Goal: Task Accomplishment & Management: Use online tool/utility

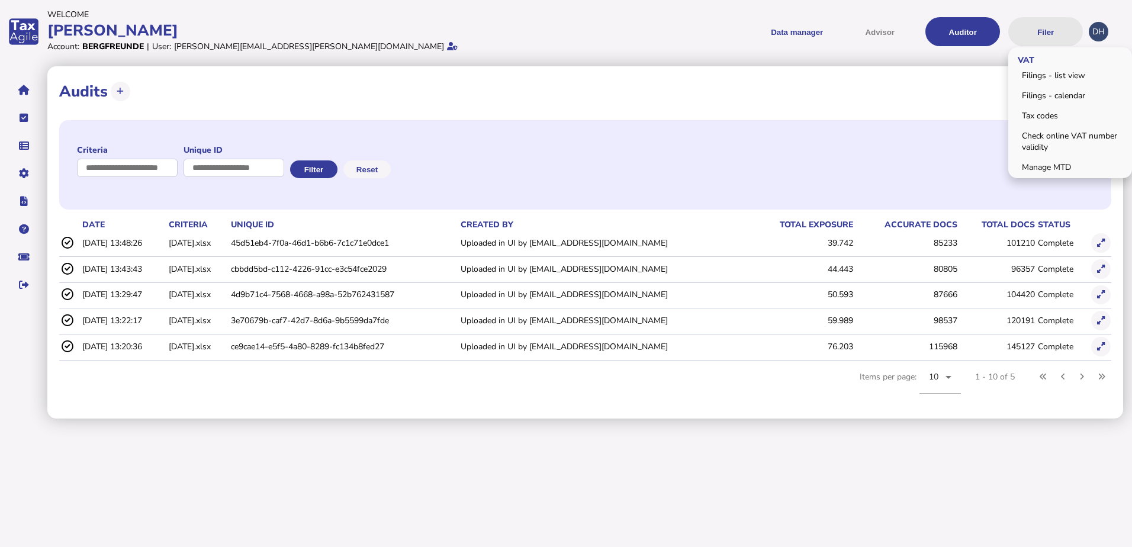
click at [1055, 33] on button "Filer" at bounding box center [1045, 31] width 75 height 29
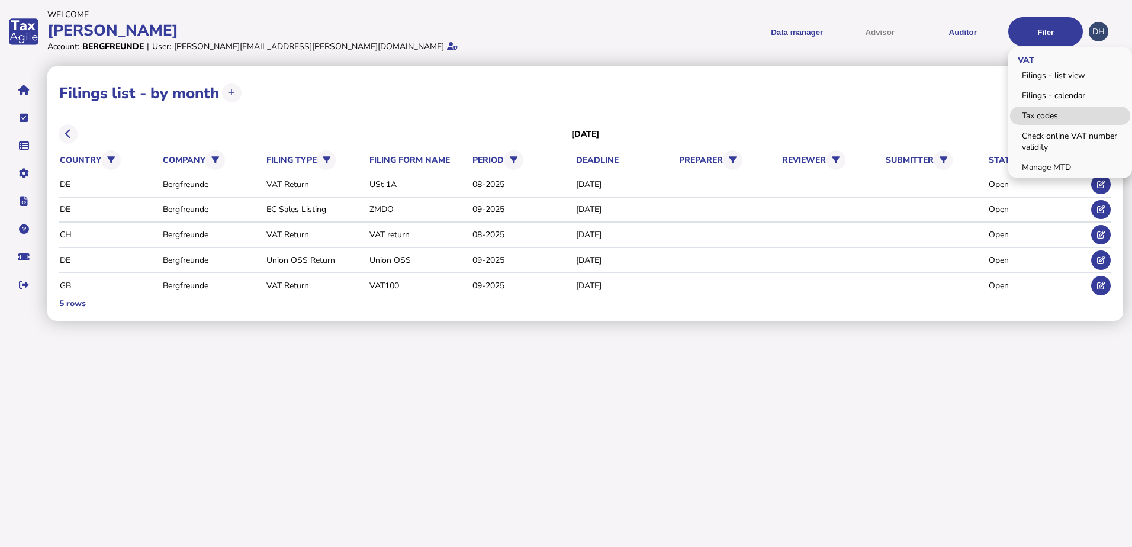
click at [1046, 119] on link "Tax codes" at bounding box center [1070, 116] width 120 height 18
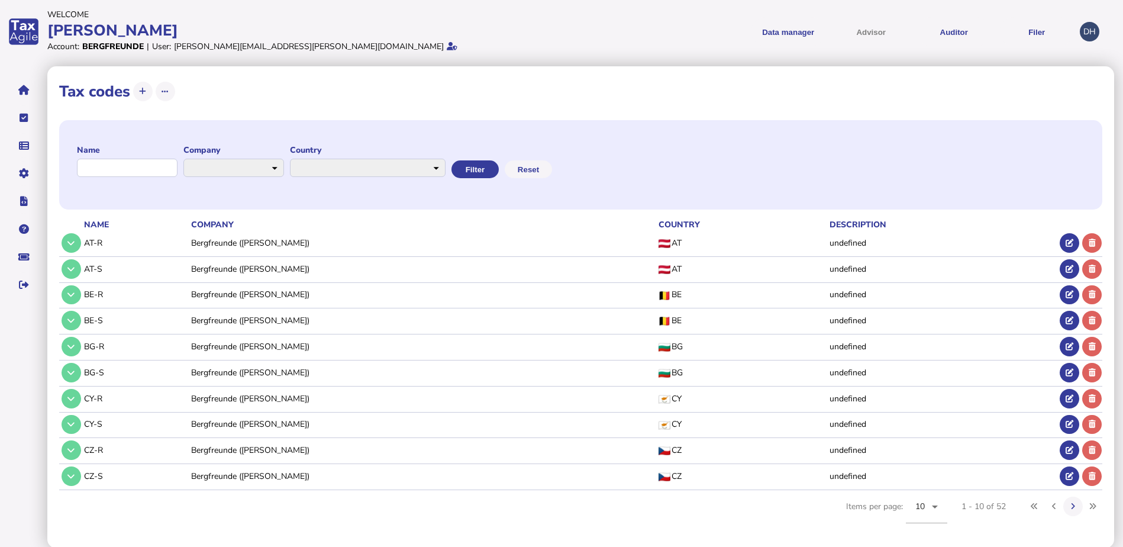
click at [659, 244] on div "AT" at bounding box center [743, 242] width 168 height 11
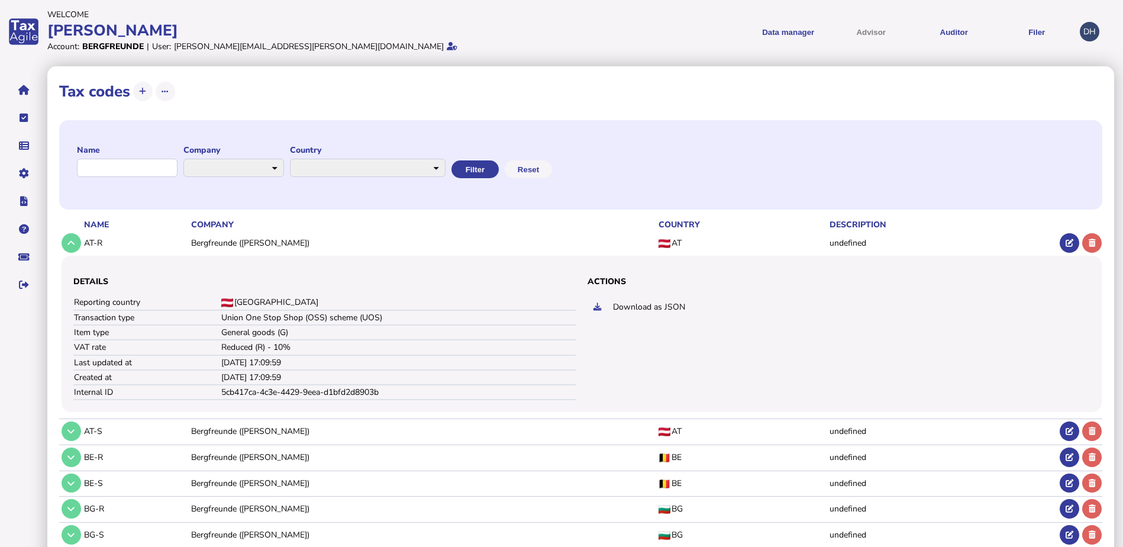
click at [659, 431] on div "AT" at bounding box center [743, 431] width 168 height 11
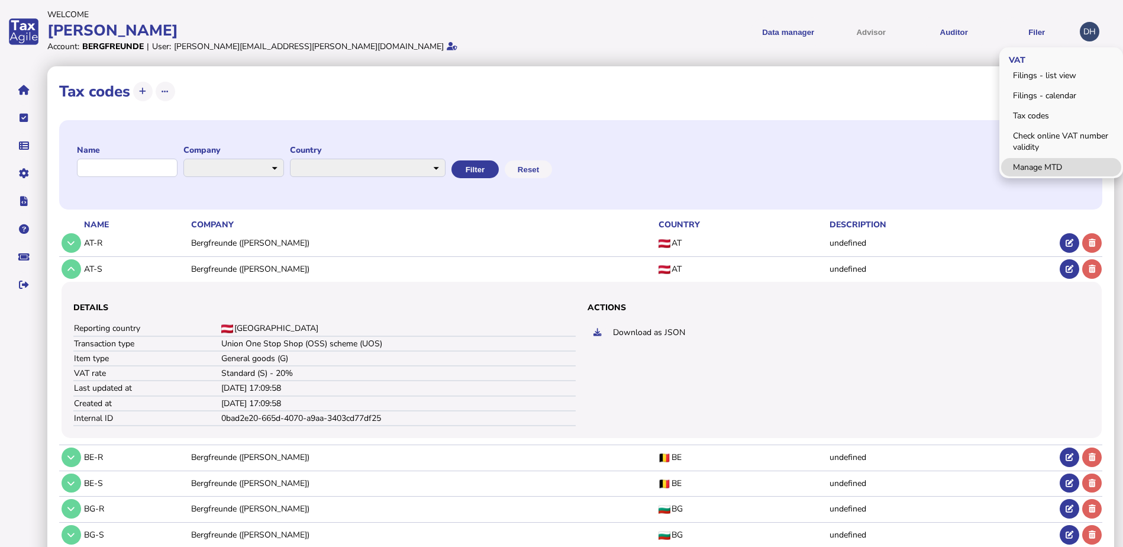
click at [1036, 166] on link "Manage MTD" at bounding box center [1061, 167] width 120 height 18
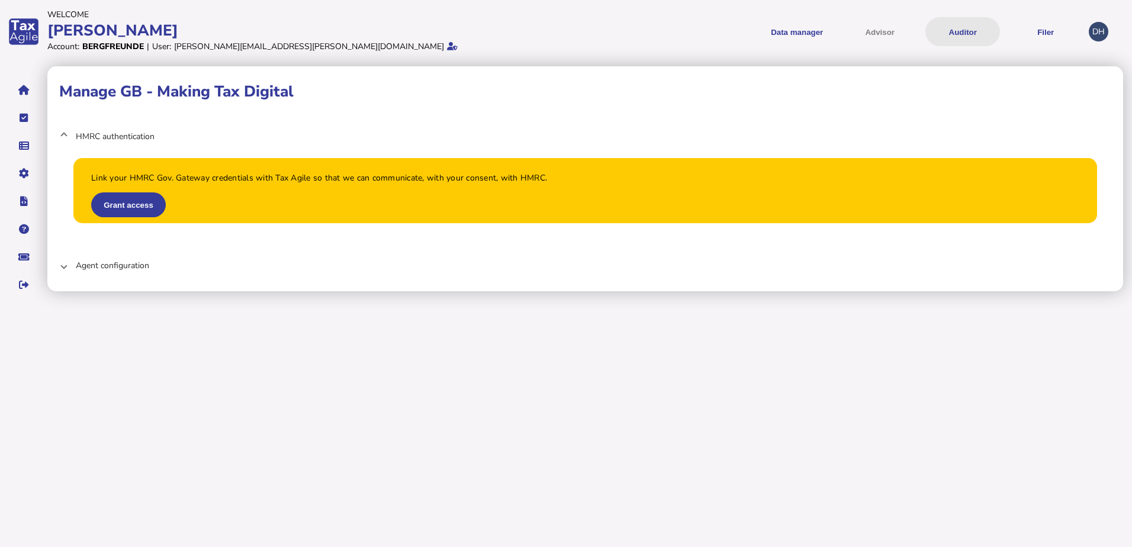
click at [958, 28] on button "Auditor" at bounding box center [962, 31] width 75 height 29
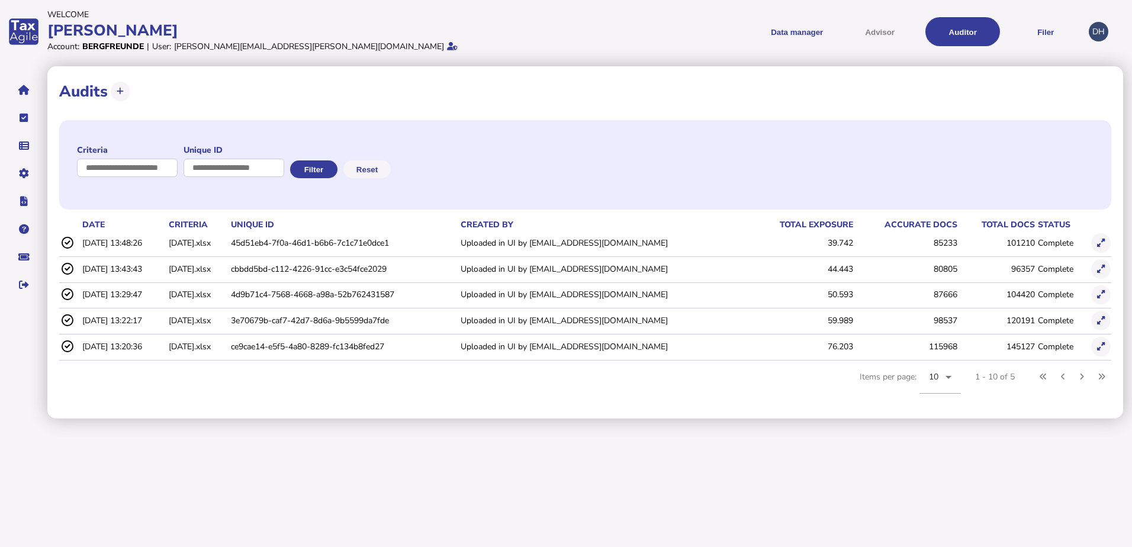
click at [65, 241] on icon at bounding box center [66, 243] width 13 height 12
click at [130, 169] on input "input" at bounding box center [128, 168] width 102 height 18
click at [153, 170] on input "input" at bounding box center [128, 168] width 102 height 18
click at [236, 163] on input "input" at bounding box center [234, 168] width 102 height 18
click at [333, 174] on button "Filter" at bounding box center [313, 169] width 47 height 18
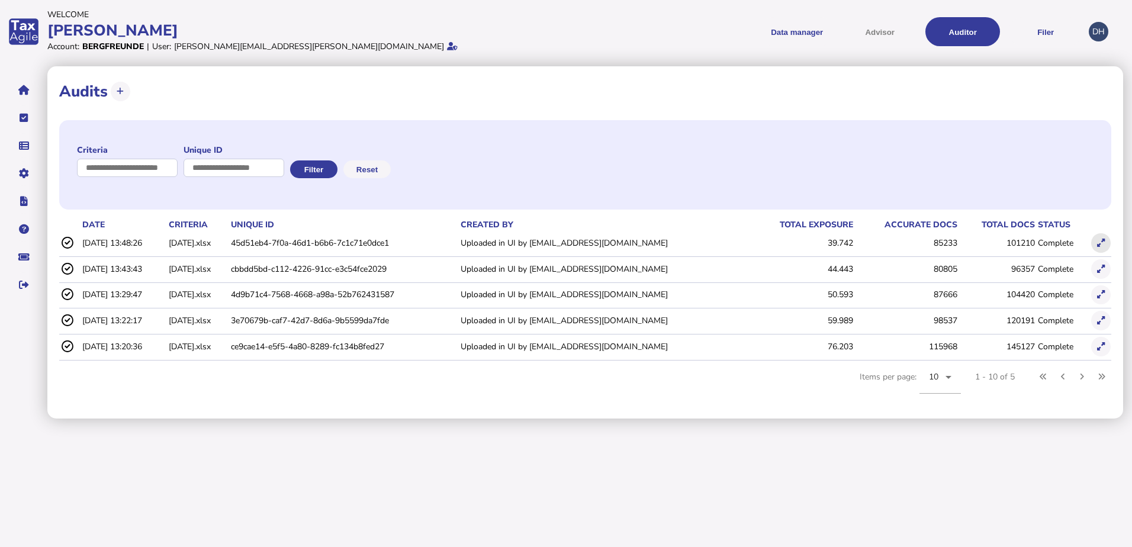
click at [1100, 240] on icon at bounding box center [1101, 243] width 8 height 8
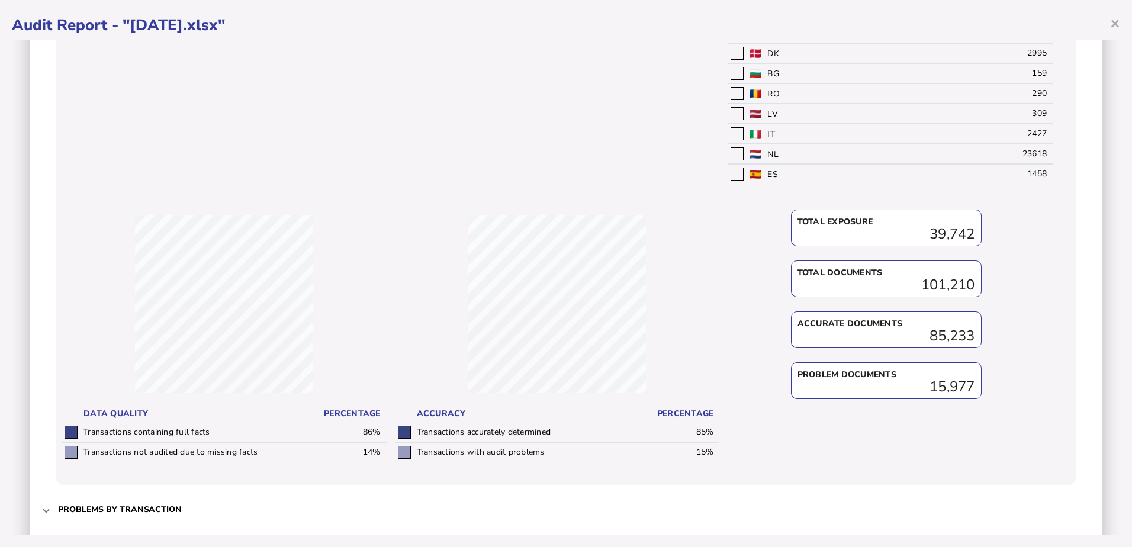
scroll to position [756, 0]
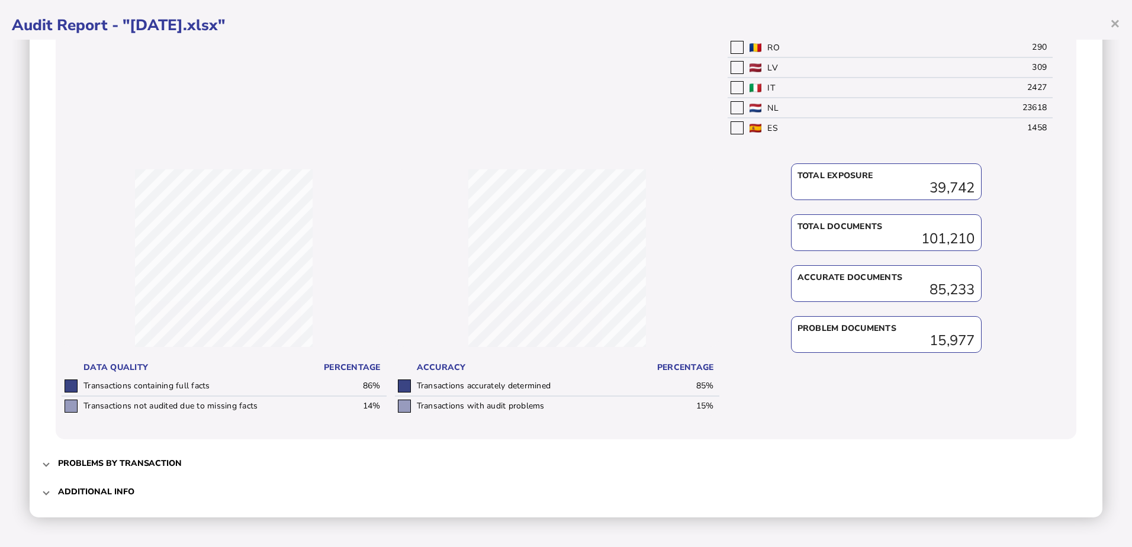
click at [57, 460] on mat-expansion-panel-header "Problems by transaction" at bounding box center [565, 463] width 1049 height 28
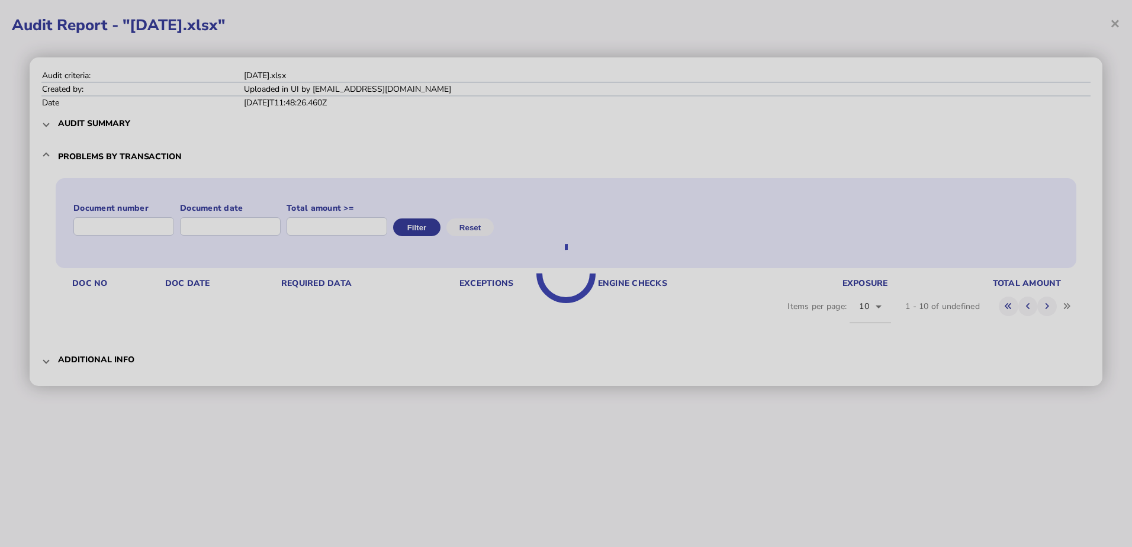
scroll to position [0, 0]
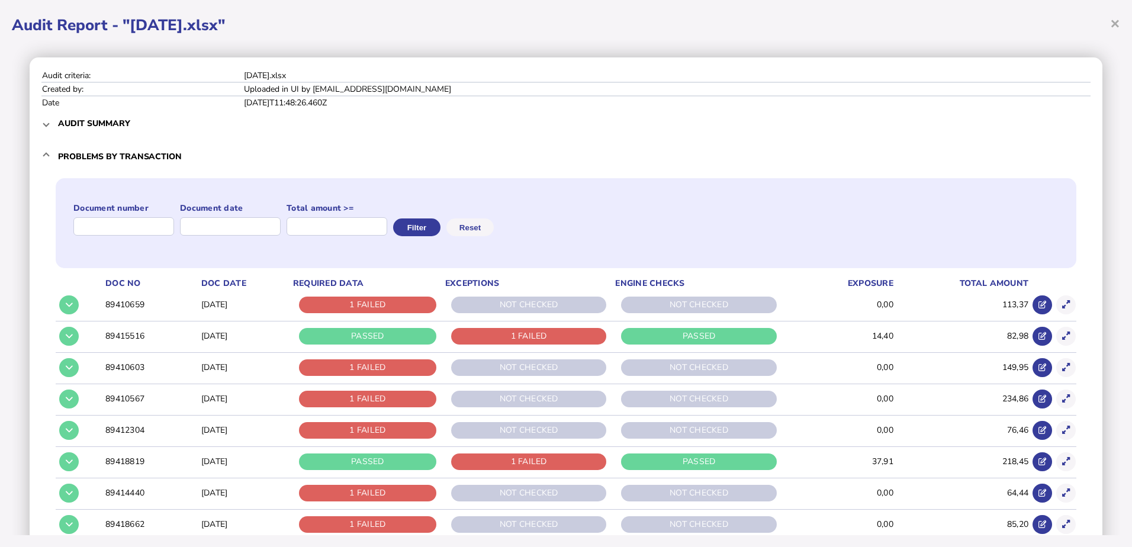
click at [45, 123] on span at bounding box center [46, 123] width 5 height 11
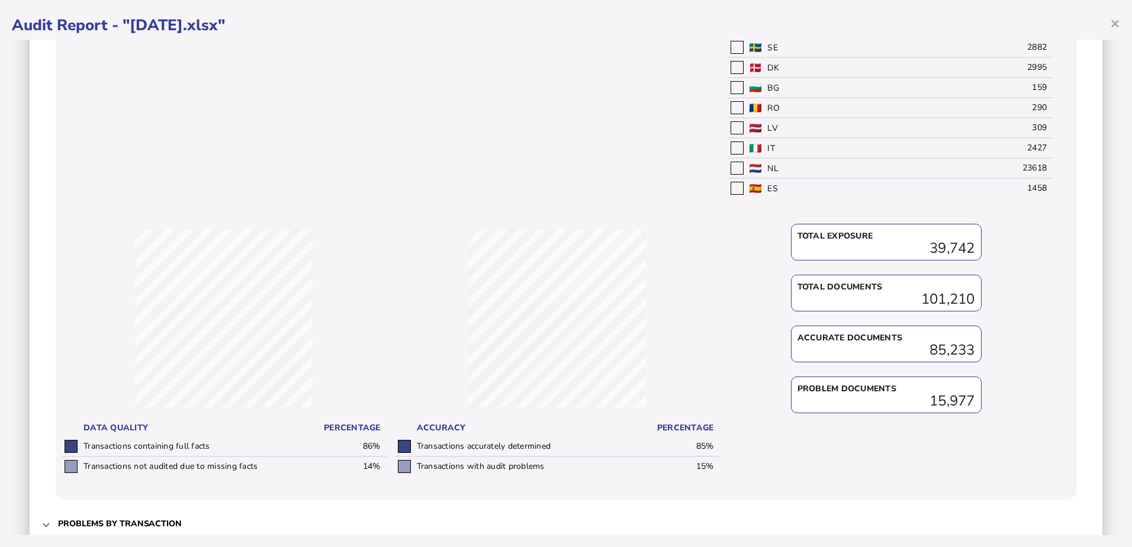
scroll to position [756, 0]
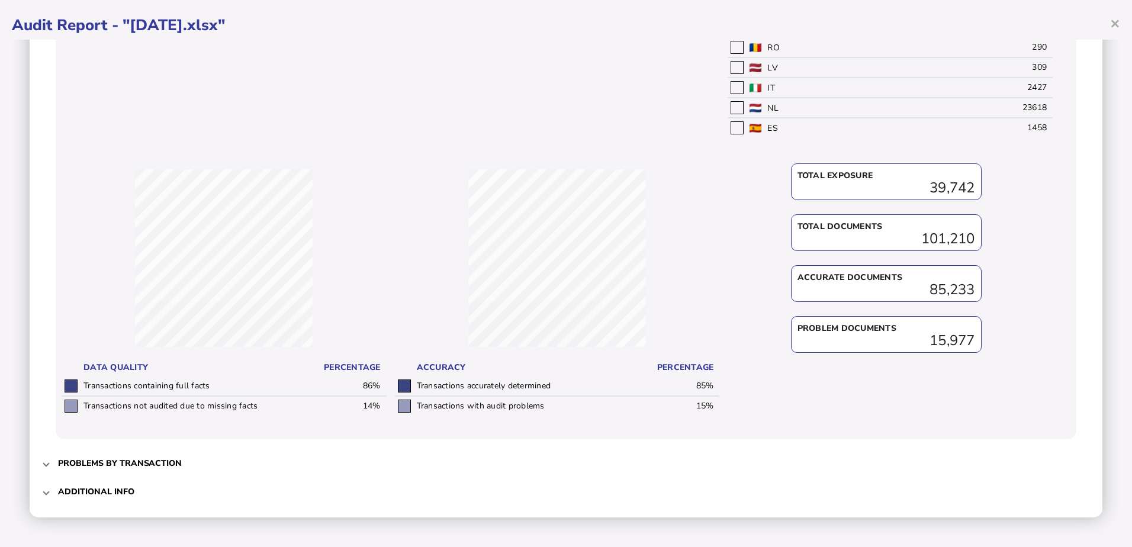
click at [55, 489] on mat-expansion-panel-header "Additional info" at bounding box center [565, 491] width 1049 height 28
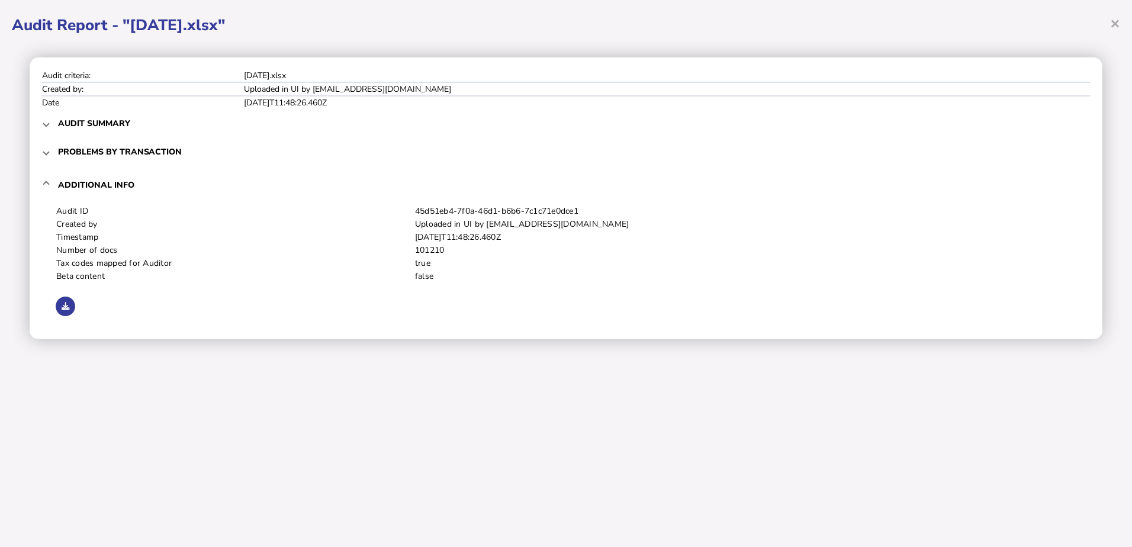
click at [54, 151] on mat-expansion-panel-header "Problems by transaction" at bounding box center [565, 151] width 1049 height 28
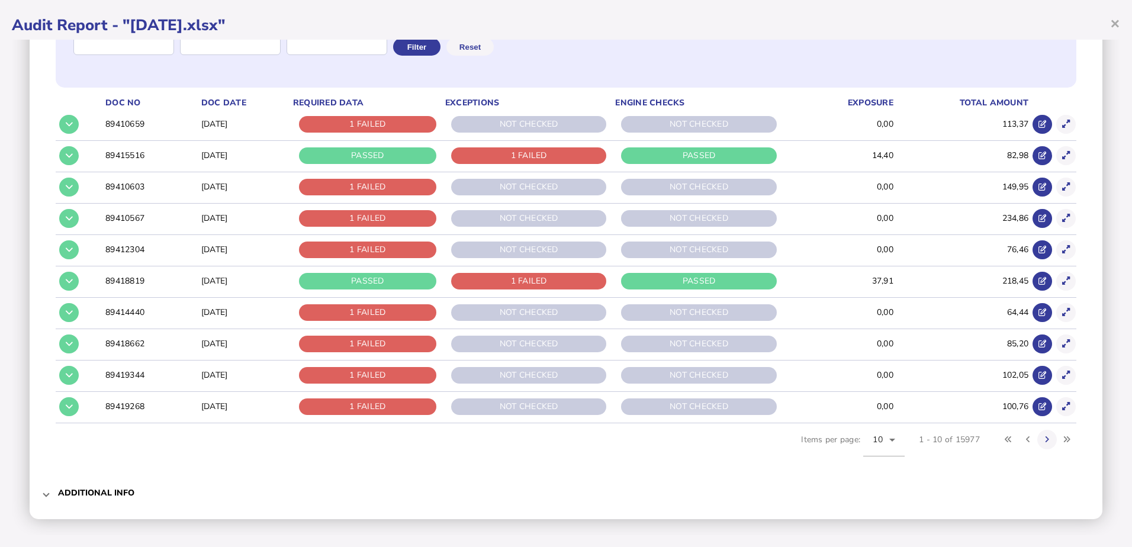
scroll to position [182, 0]
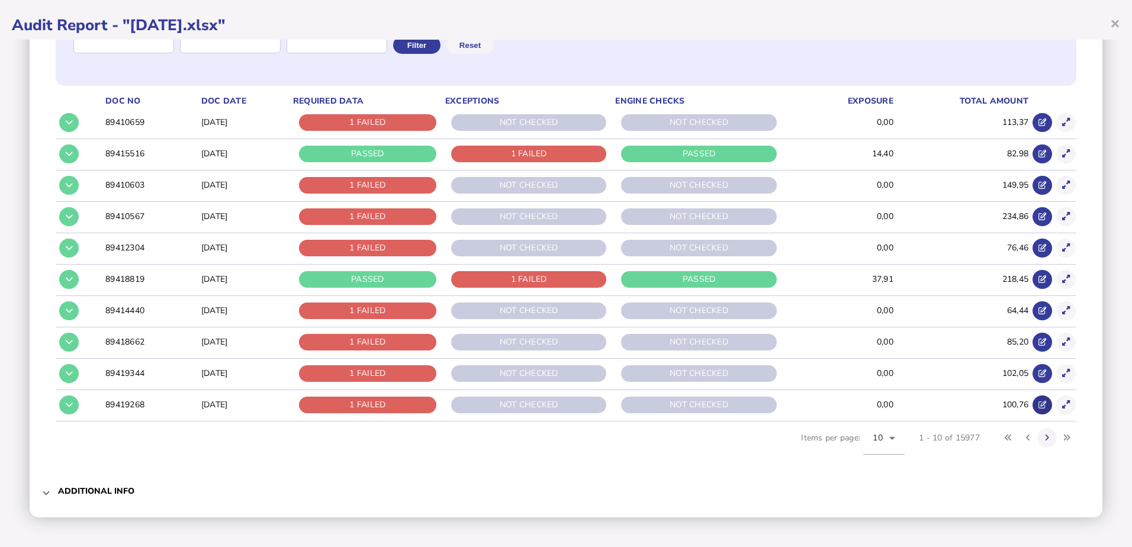
click at [1039, 404] on button at bounding box center [1042, 405] width 20 height 20
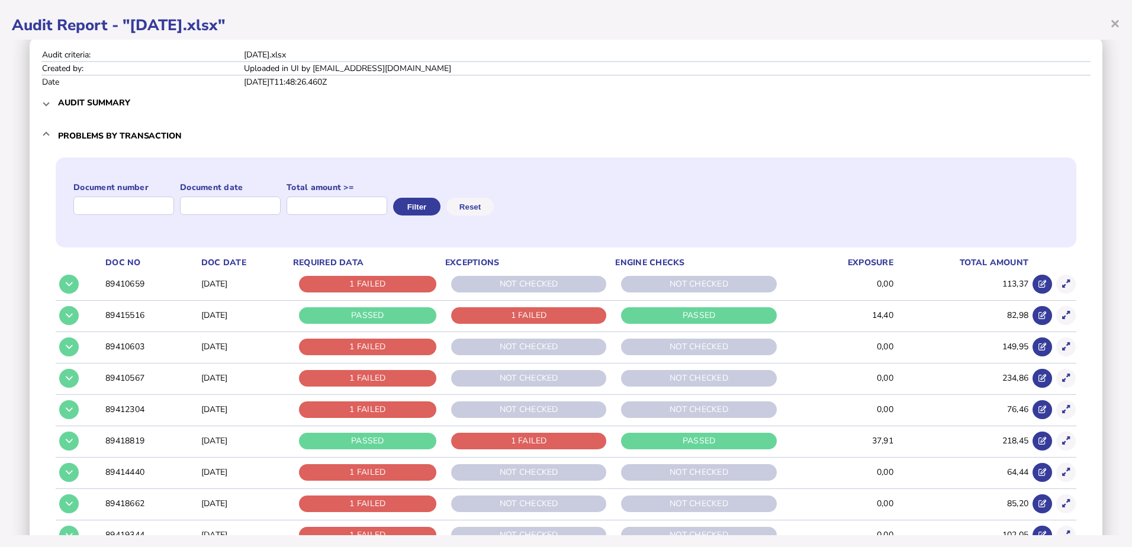
scroll to position [0, 0]
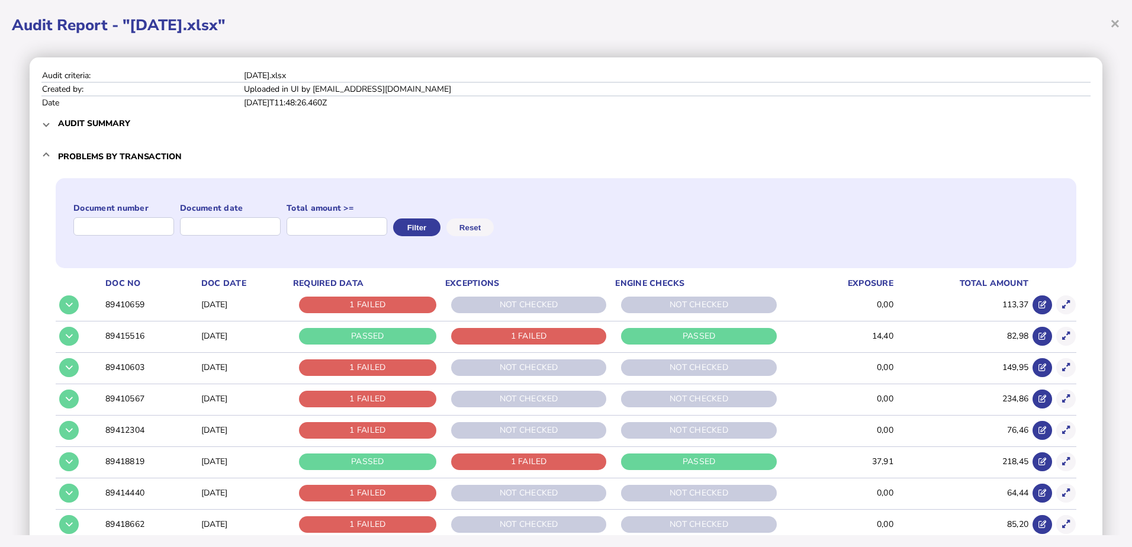
click at [692, 459] on div "PASSED" at bounding box center [698, 461] width 155 height 17
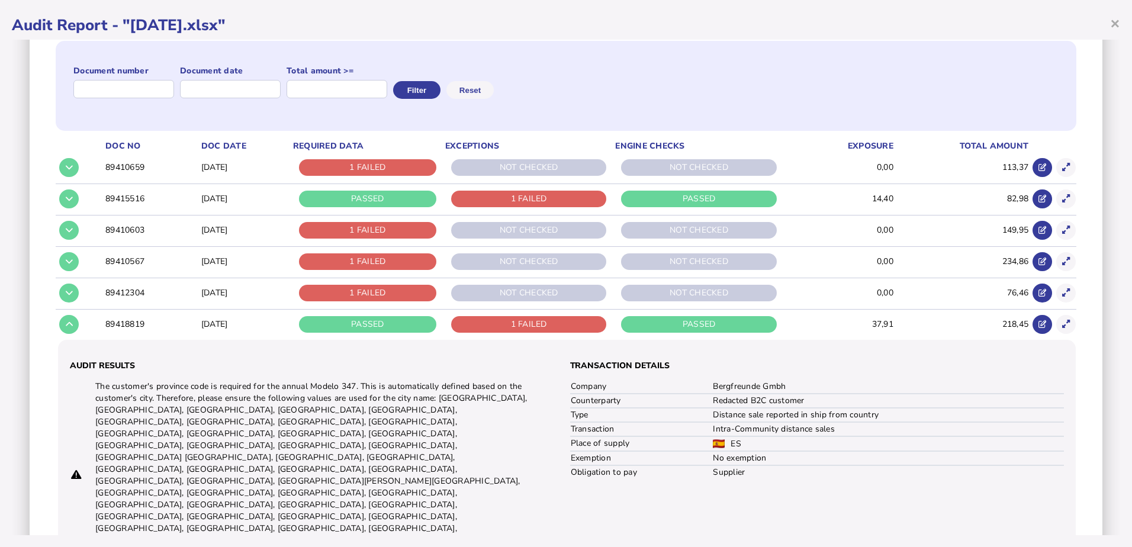
scroll to position [178, 0]
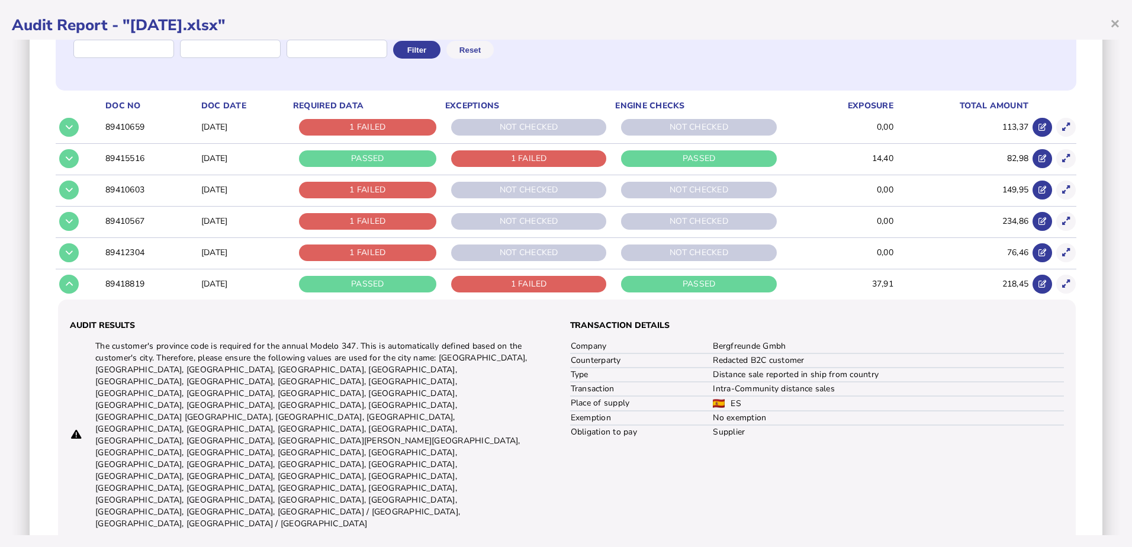
click at [412, 256] on div "1 FAILED" at bounding box center [367, 252] width 137 height 17
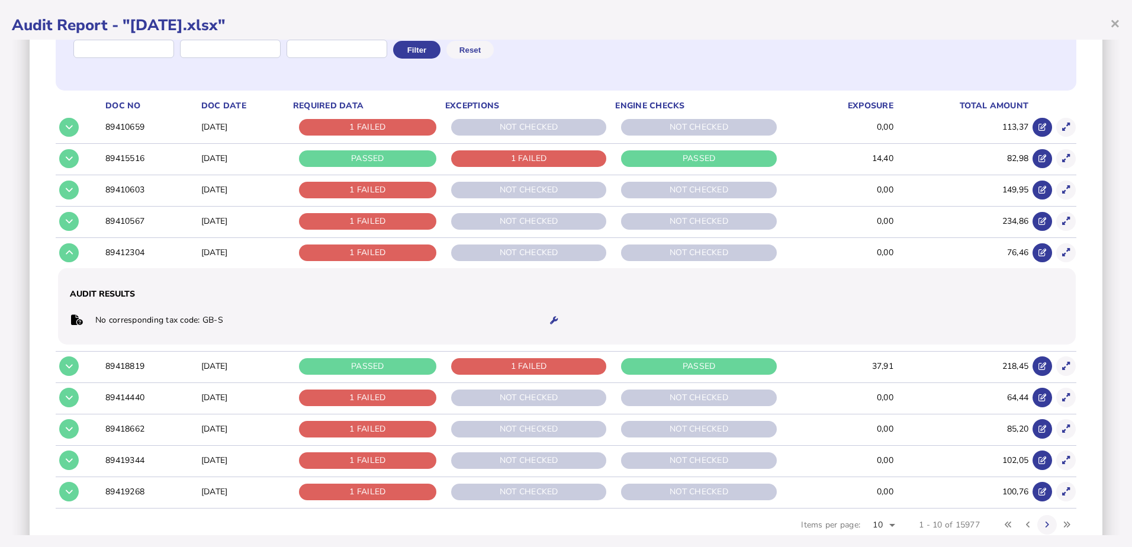
click at [404, 254] on div "1 FAILED" at bounding box center [367, 252] width 137 height 17
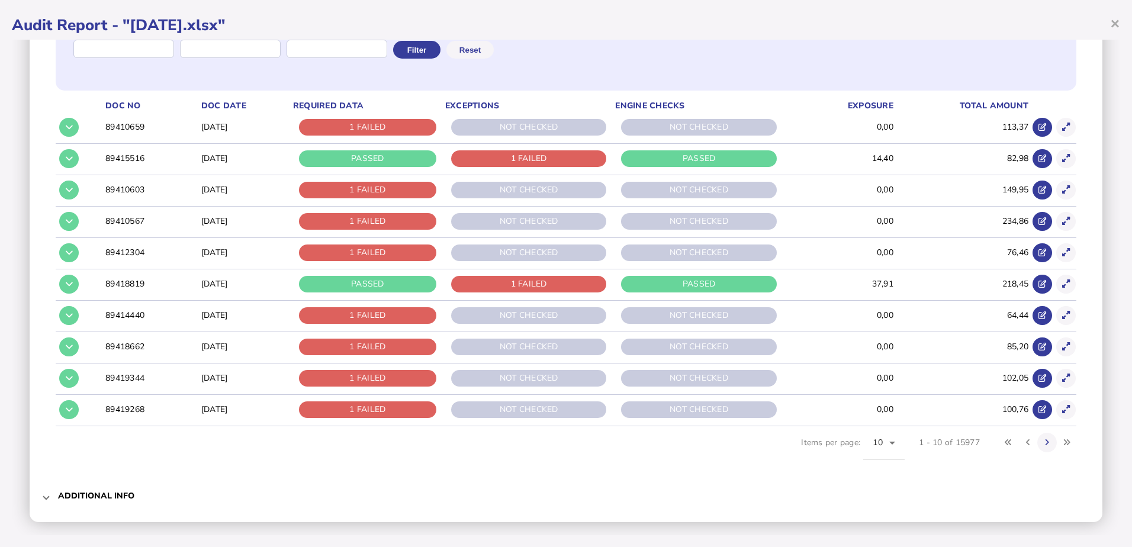
click at [385, 254] on div "1 FAILED" at bounding box center [367, 252] width 137 height 17
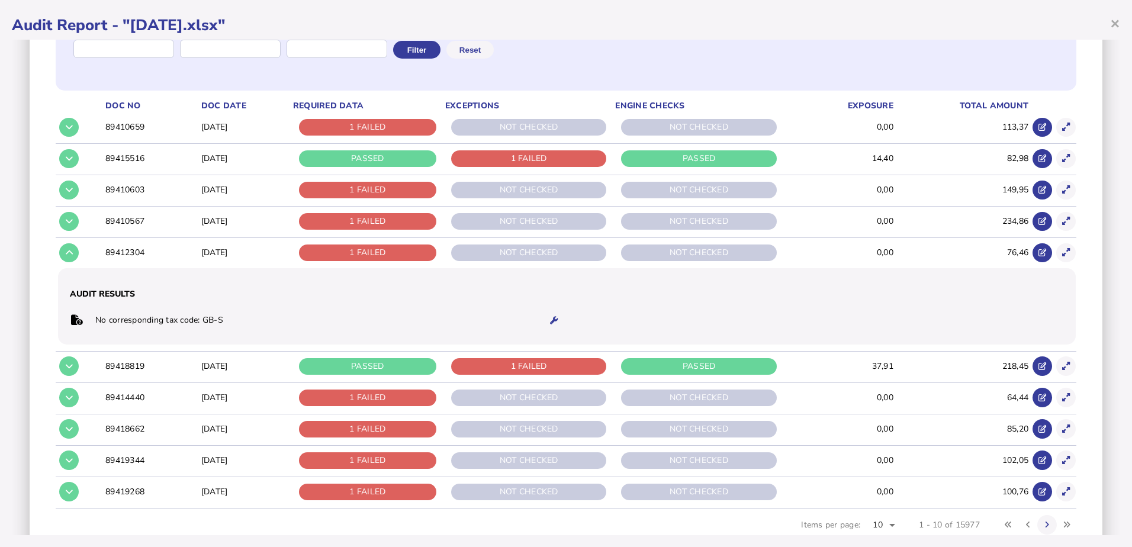
click at [394, 497] on div "1 FAILED" at bounding box center [367, 492] width 137 height 17
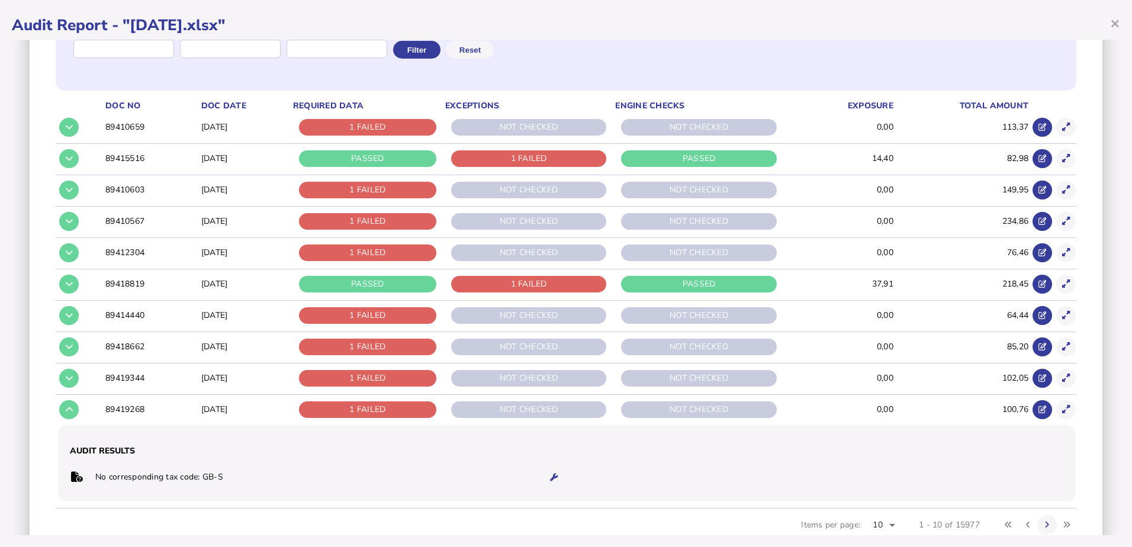
click at [392, 410] on div "1 FAILED" at bounding box center [367, 409] width 137 height 17
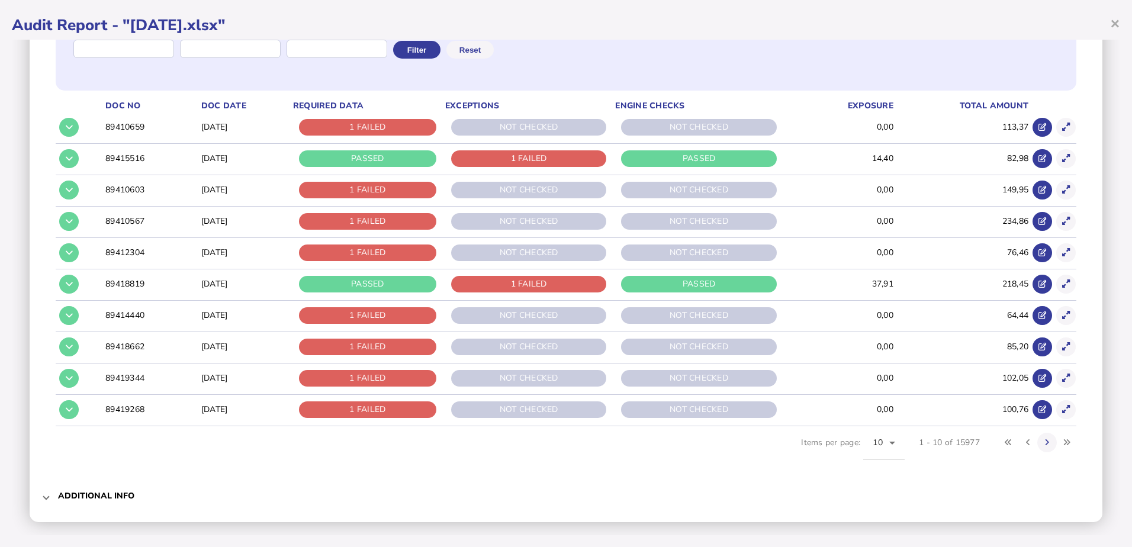
click at [392, 410] on div "1 FAILED" at bounding box center [367, 409] width 137 height 17
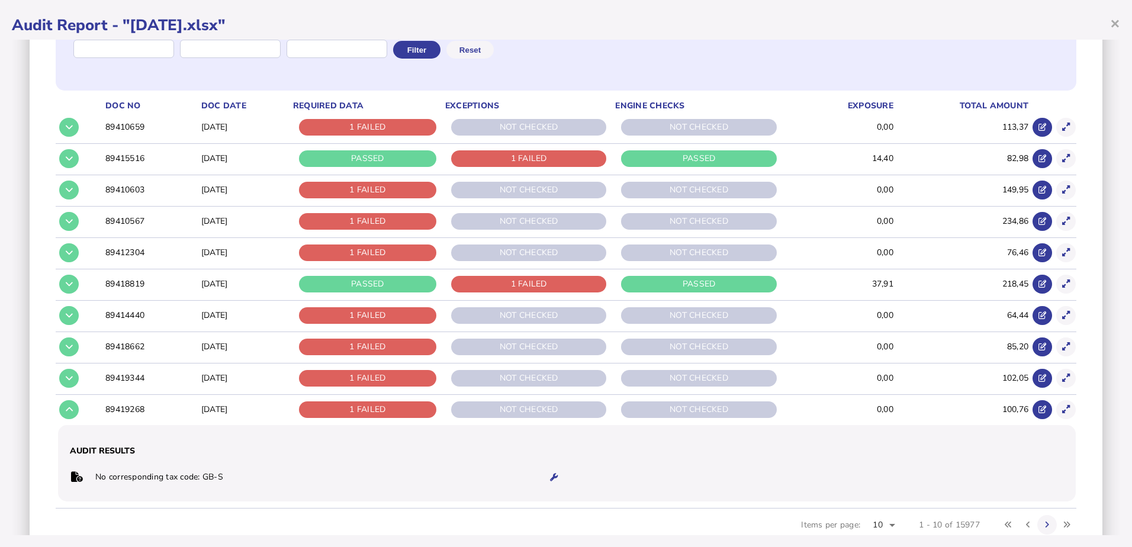
click at [432, 281] on div "PASSED" at bounding box center [367, 284] width 137 height 17
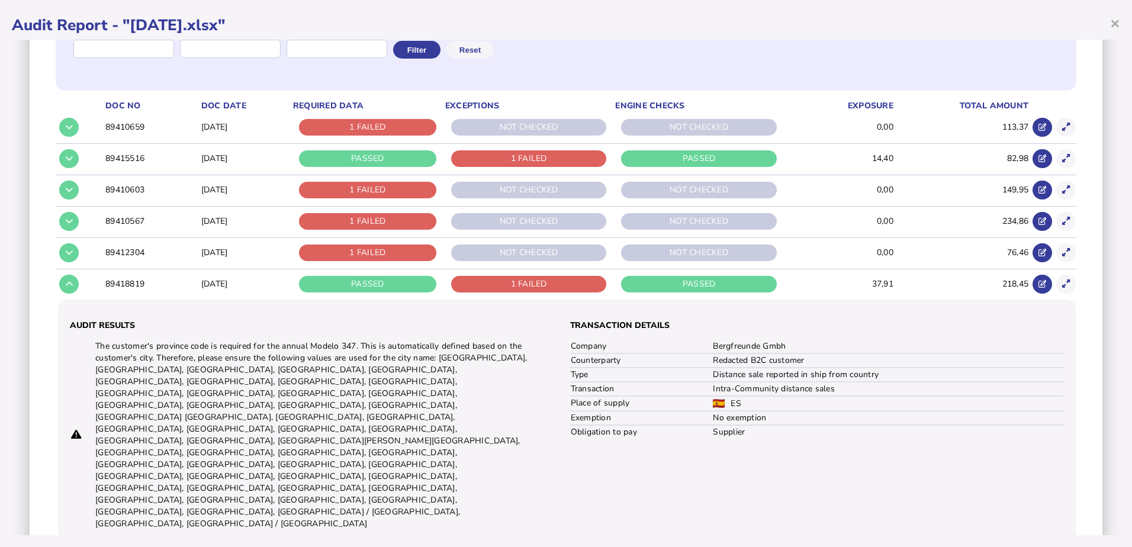
click at [506, 286] on div "1 FAILED" at bounding box center [528, 284] width 155 height 17
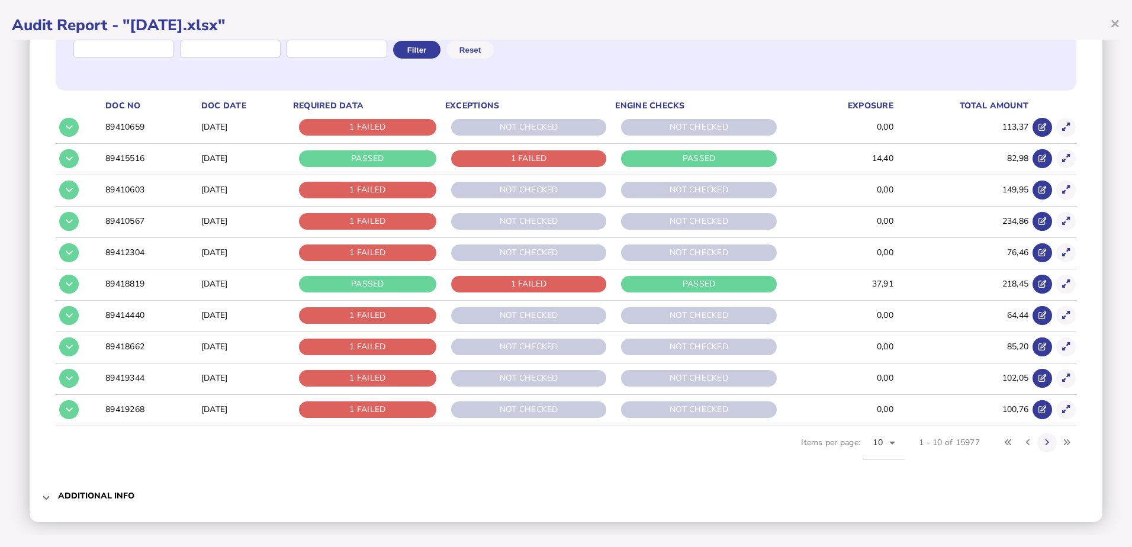
click at [506, 286] on div "1 FAILED" at bounding box center [528, 284] width 155 height 17
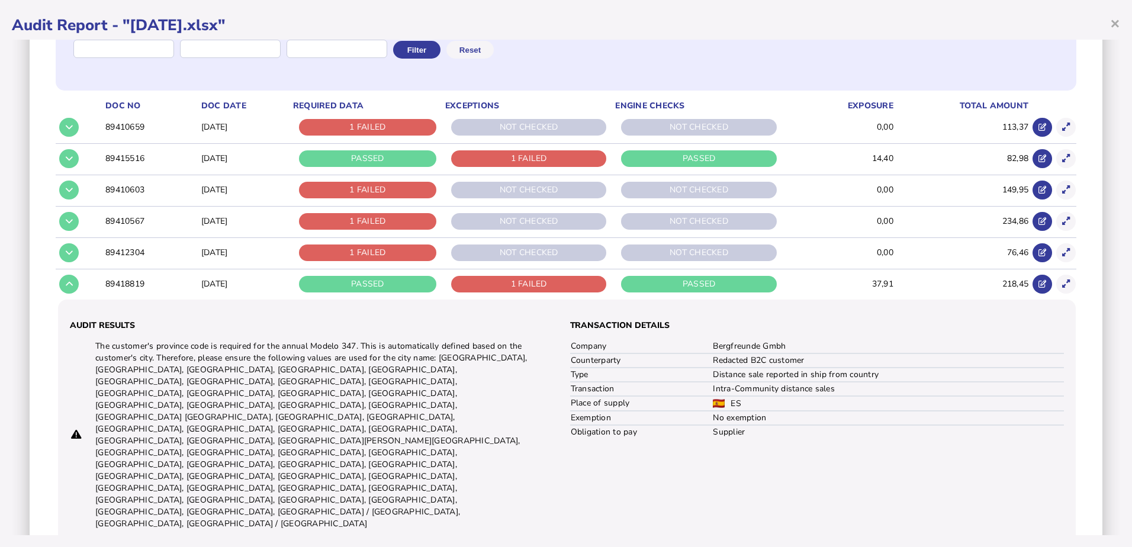
click at [674, 285] on div "PASSED" at bounding box center [698, 284] width 155 height 17
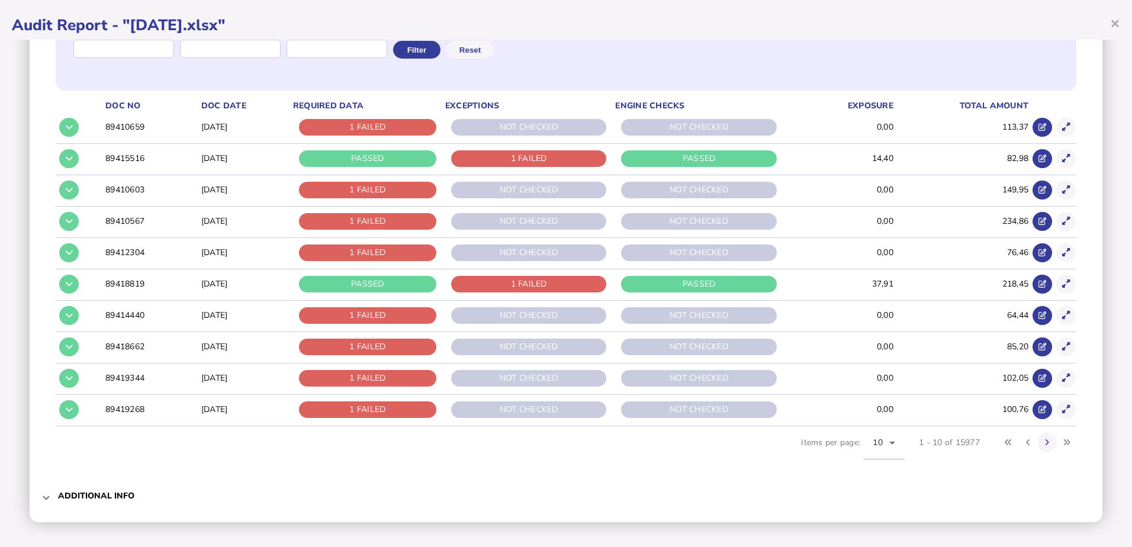
click at [674, 285] on div "PASSED" at bounding box center [698, 284] width 155 height 17
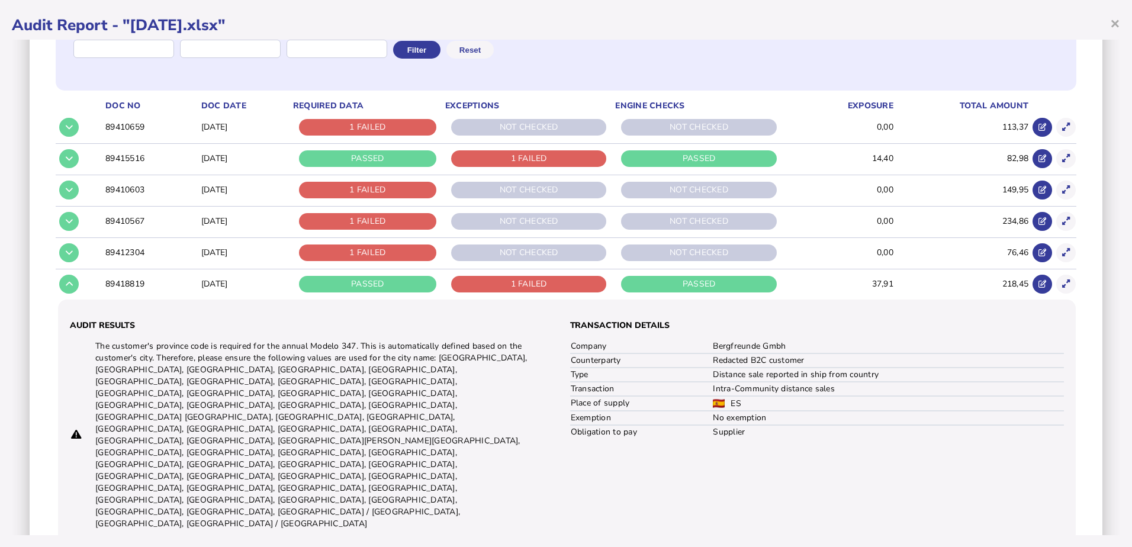
click at [674, 285] on div "PASSED" at bounding box center [698, 284] width 155 height 17
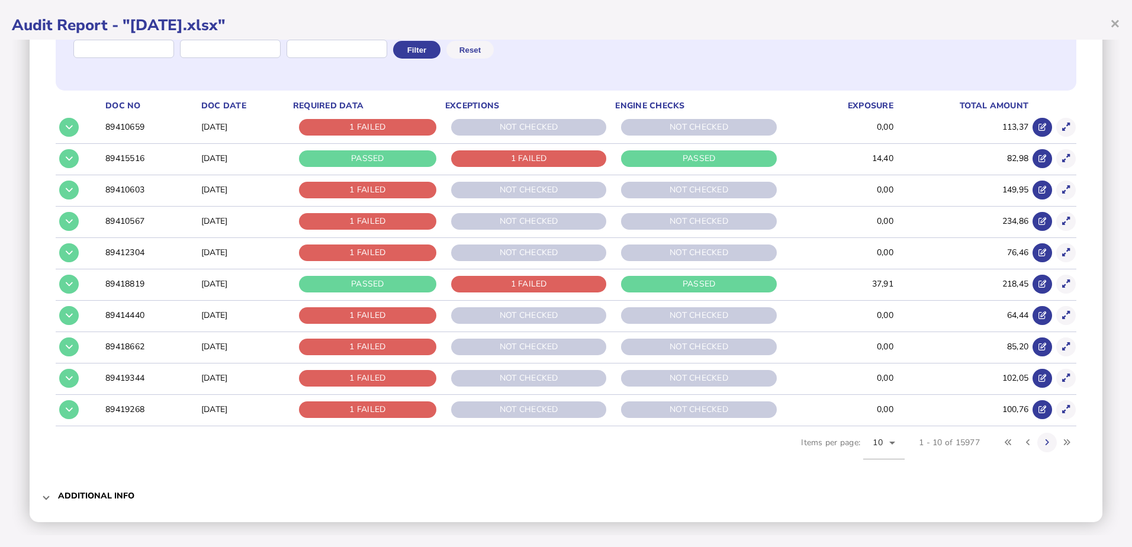
click at [386, 157] on div "PASSED" at bounding box center [367, 158] width 137 height 17
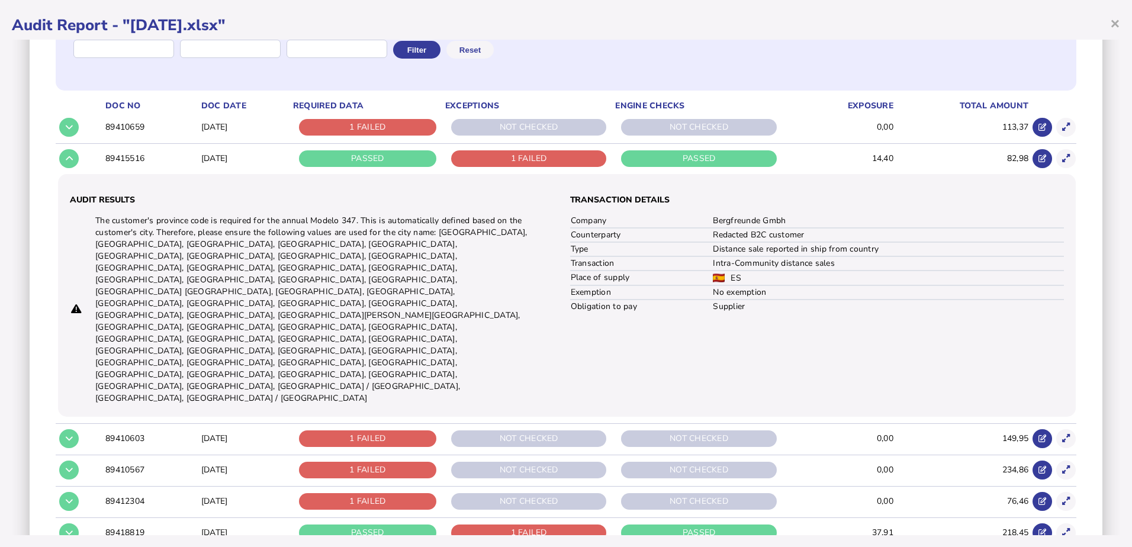
click at [388, 159] on div "PASSED" at bounding box center [367, 158] width 137 height 17
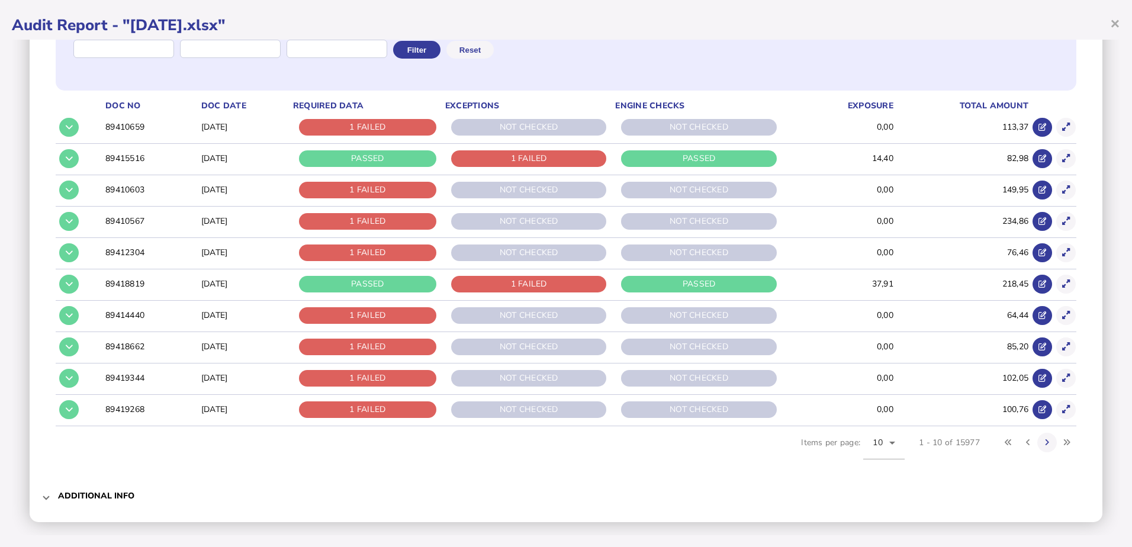
click at [386, 128] on div "1 FAILED" at bounding box center [367, 127] width 137 height 17
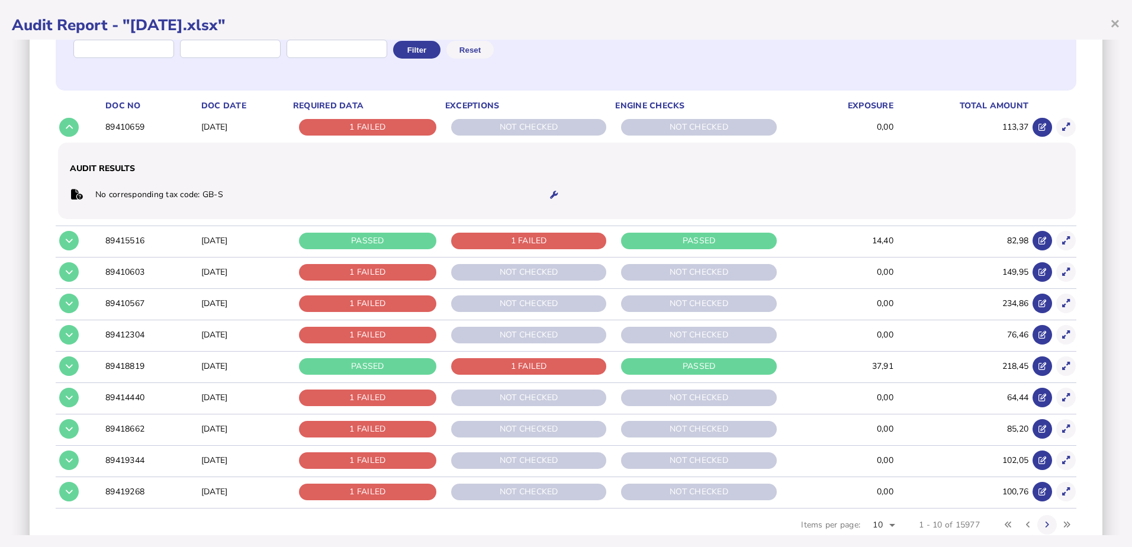
click at [371, 281] on td "1 FAILED" at bounding box center [367, 272] width 152 height 30
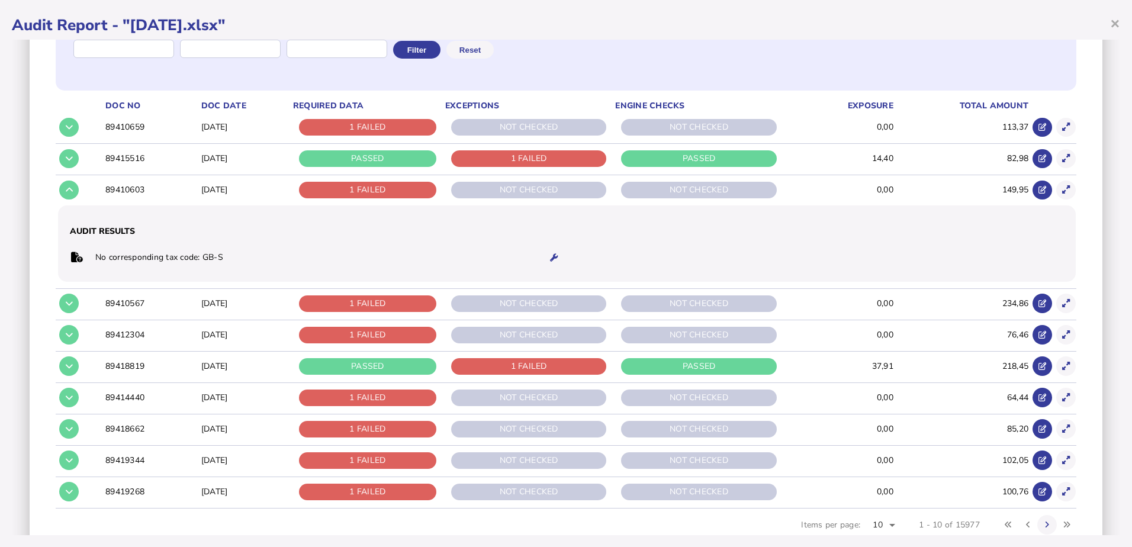
click at [368, 304] on div "1 FAILED" at bounding box center [367, 303] width 137 height 17
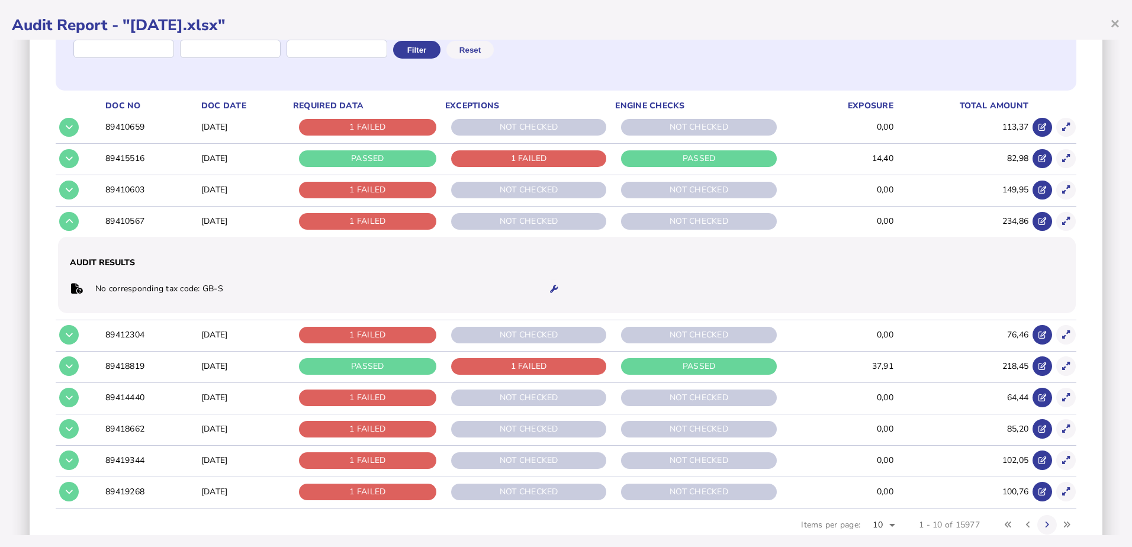
click at [367, 337] on div "1 FAILED" at bounding box center [367, 335] width 137 height 17
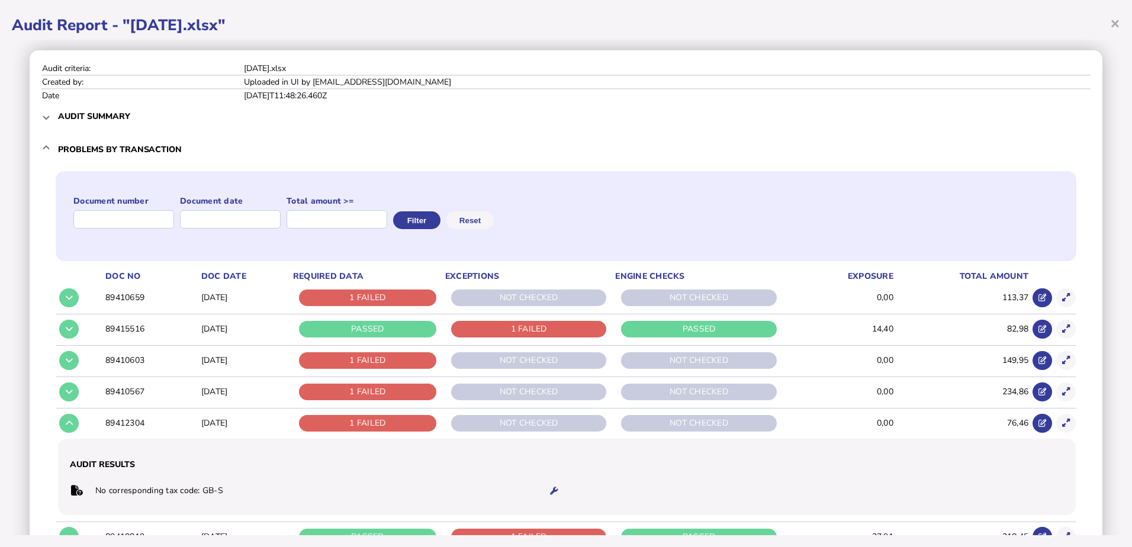
scroll to position [0, 0]
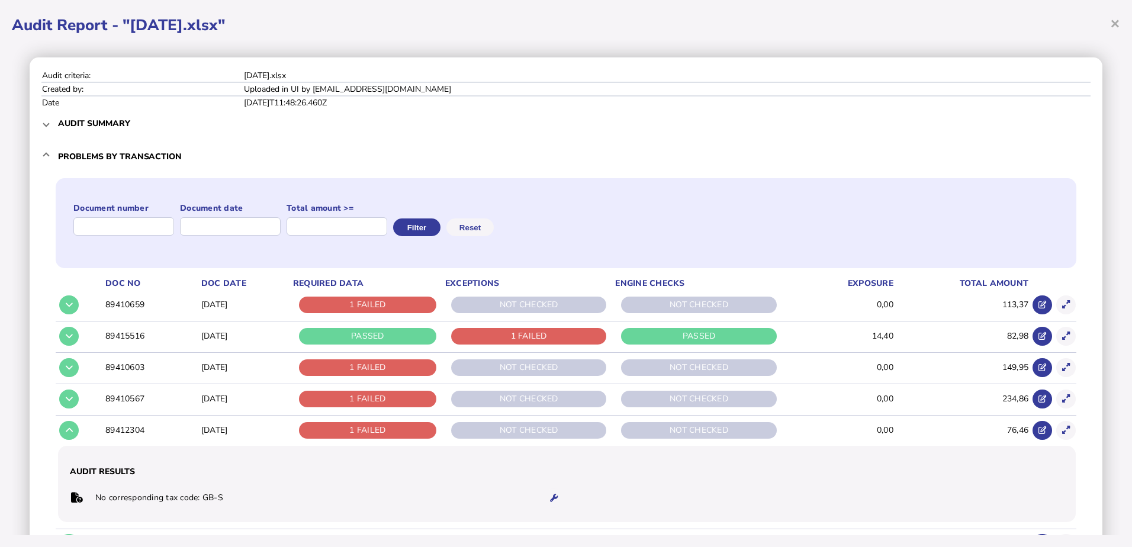
click at [68, 126] on h3 "Audit summary" at bounding box center [94, 123] width 72 height 11
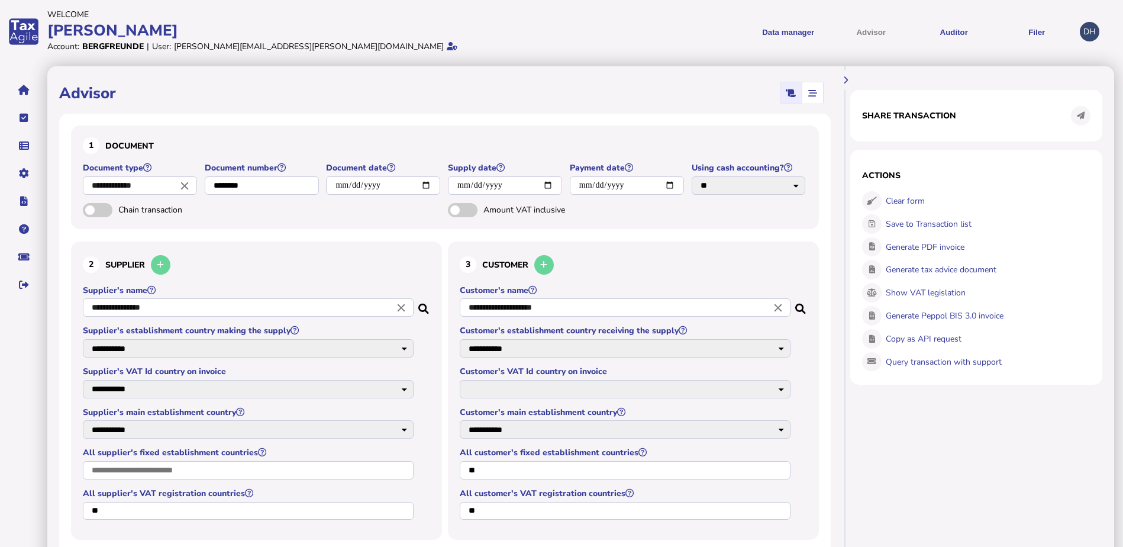
select select "*****"
select select "**"
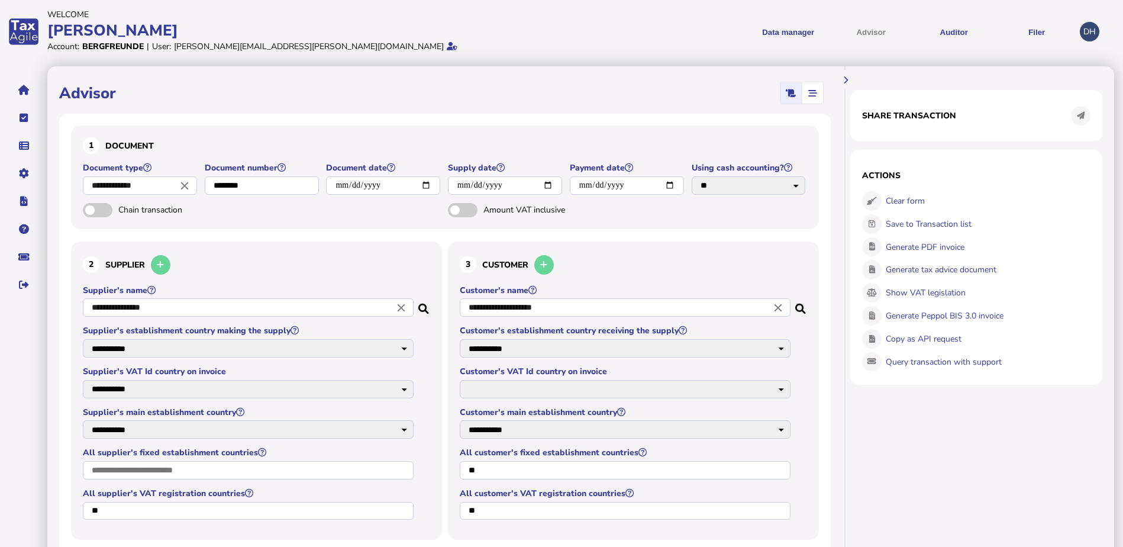
select select "**"
select select "**********"
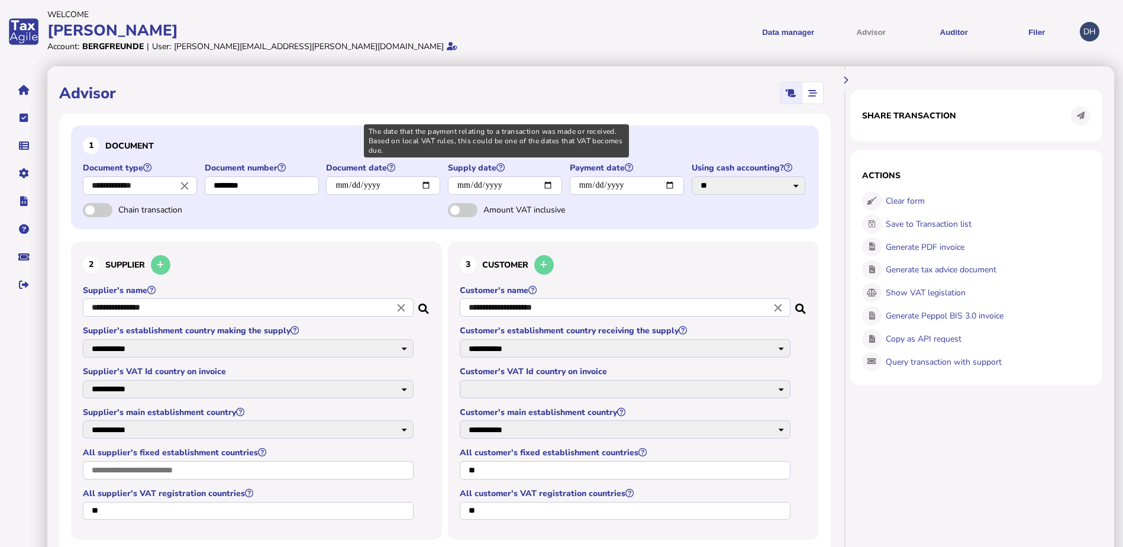
click at [633, 166] on icon at bounding box center [629, 167] width 8 height 8
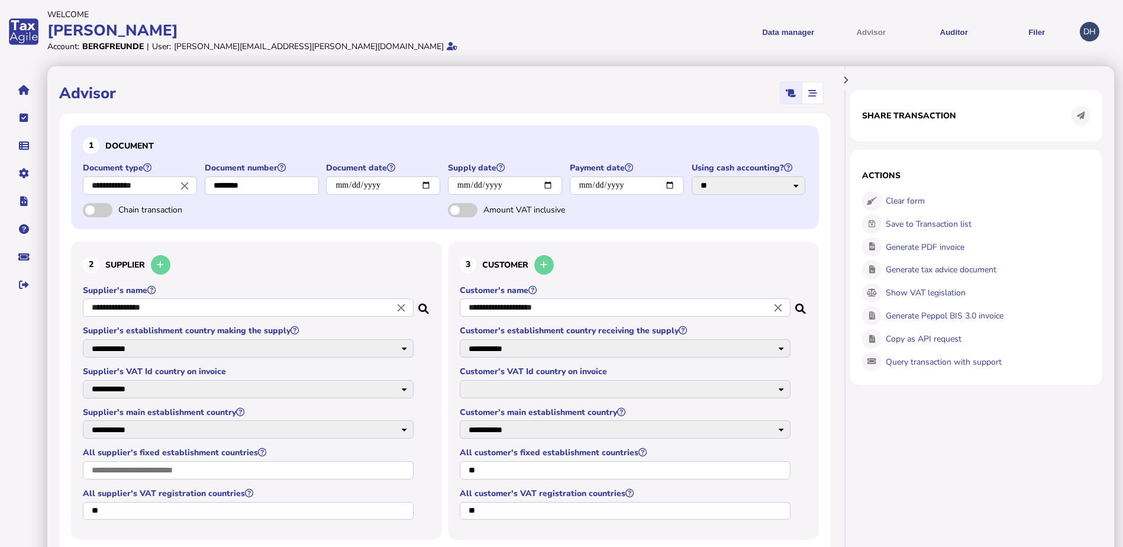
click at [633, 167] on icon at bounding box center [629, 167] width 8 height 8
click at [633, 169] on icon at bounding box center [629, 167] width 8 height 8
click at [629, 167] on icon at bounding box center [629, 167] width 8 height 8
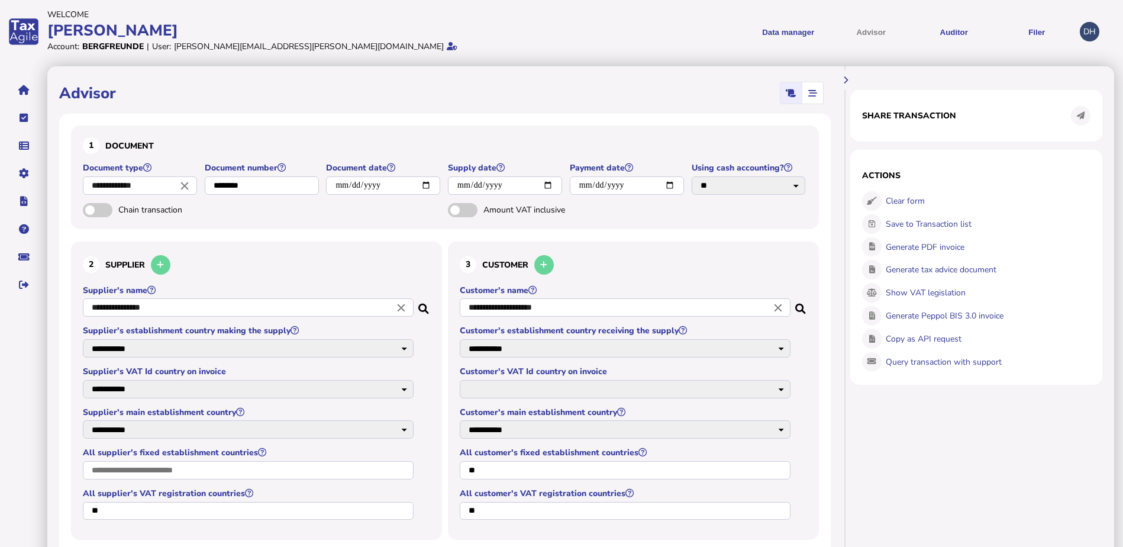
click at [812, 101] on span "button" at bounding box center [813, 92] width 20 height 21
select select "*****"
select select "**"
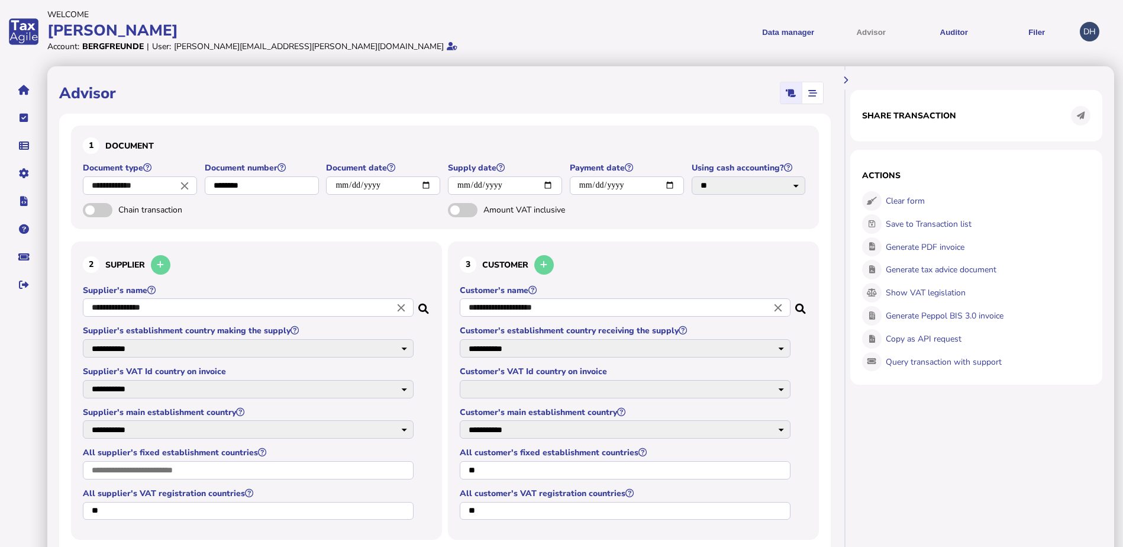
select select "**"
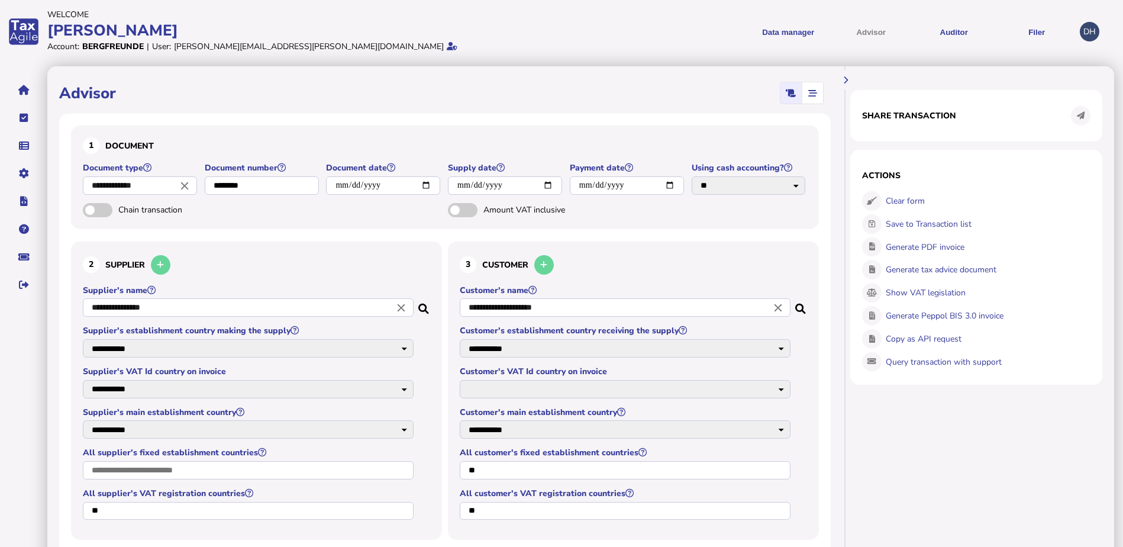
select select "**********"
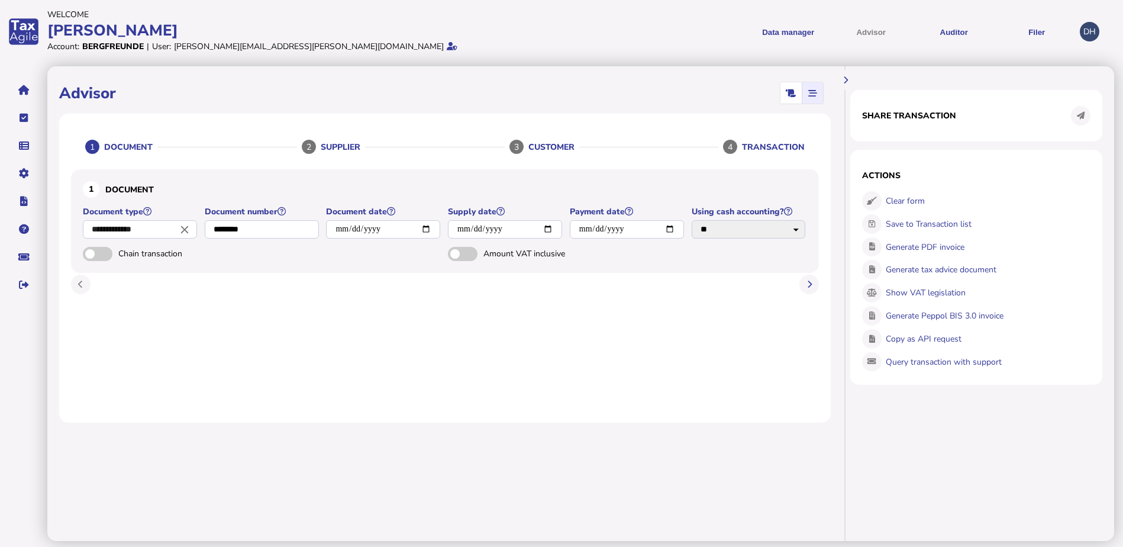
click at [788, 94] on icon "button" at bounding box center [792, 93] width 10 height 1
select select "*****"
select select "**"
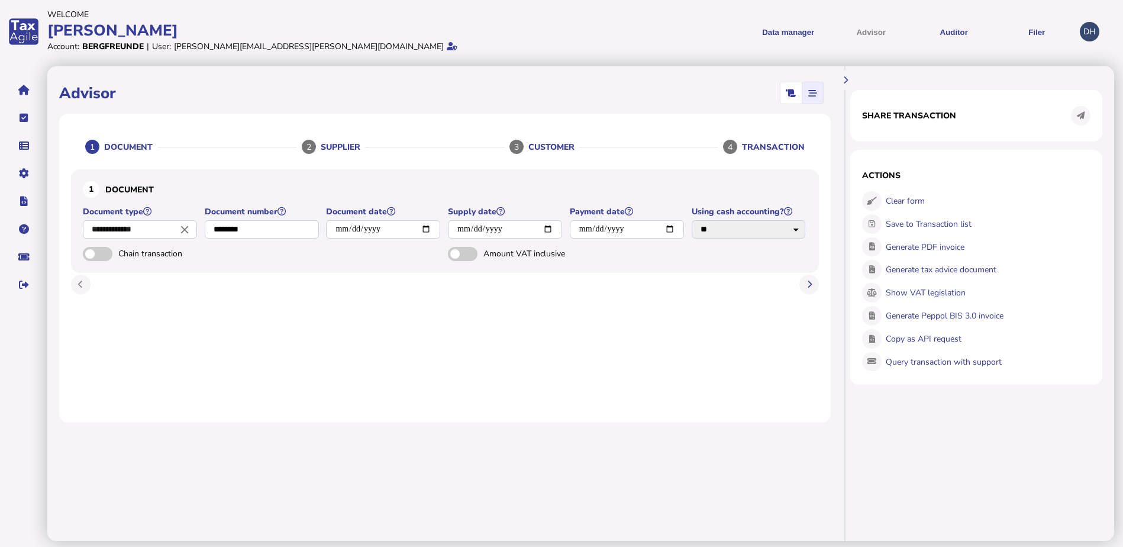
select select "**"
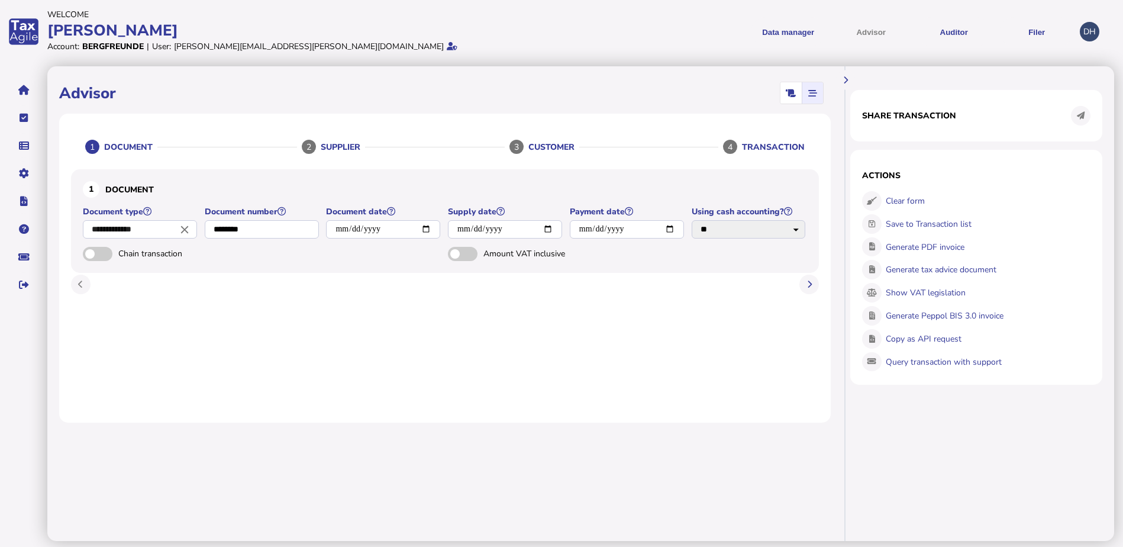
select select "**********"
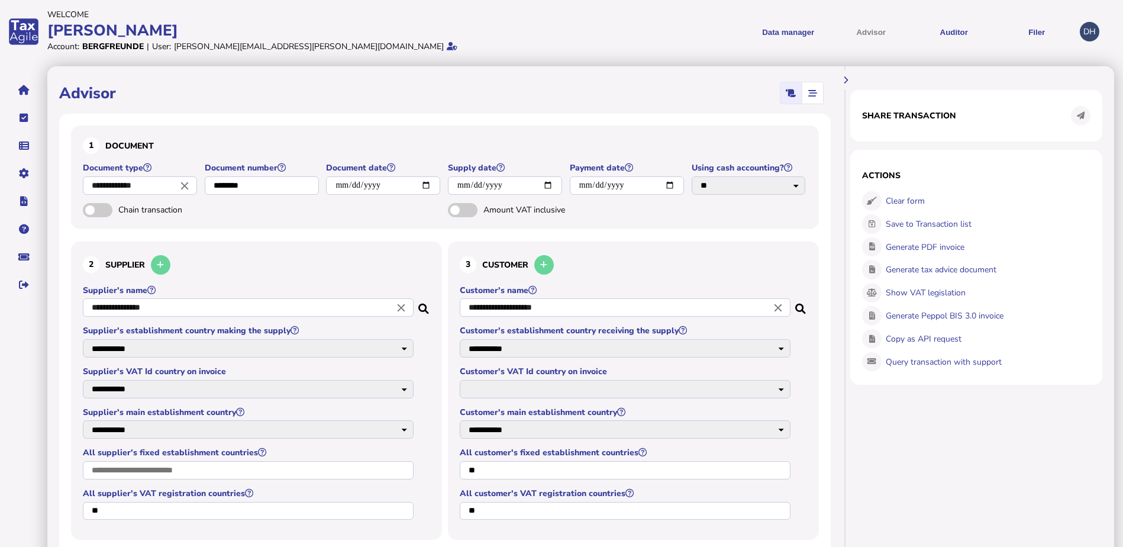
click at [145, 89] on div "Advisor" at bounding box center [445, 93] width 772 height 30
click at [80, 91] on h1 "Advisor" at bounding box center [87, 93] width 57 height 21
drag, startPoint x: 80, startPoint y: 91, endPoint x: 64, endPoint y: 99, distance: 18.0
click at [64, 99] on h1 "Advisor" at bounding box center [87, 93] width 57 height 21
click at [948, 37] on button "Auditor" at bounding box center [954, 31] width 75 height 29
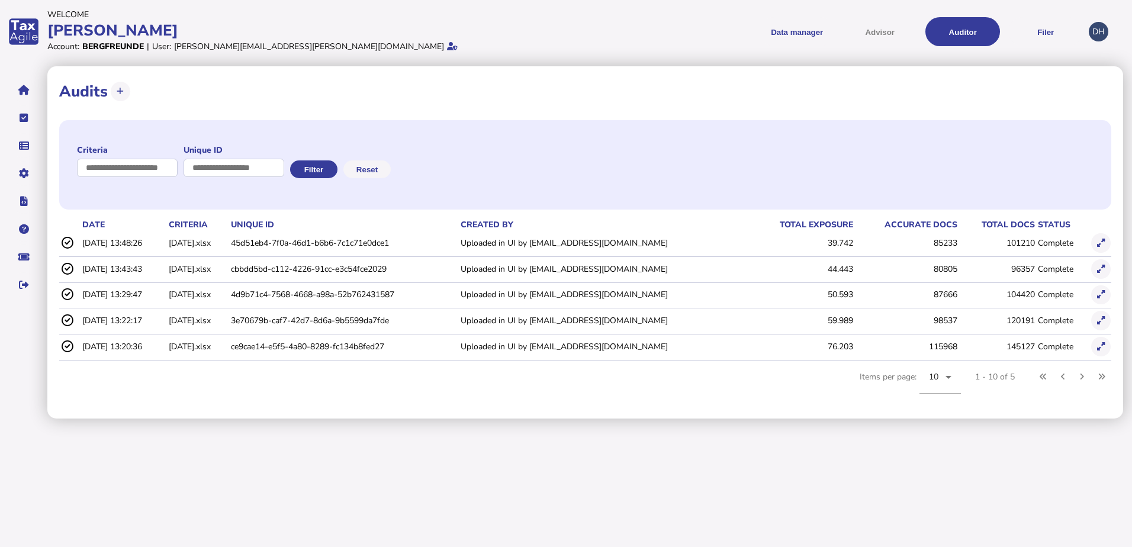
click at [881, 15] on div "Data manager VAT Transaction list Upload list Advisor Auditor Filer VAT Filings…" at bounding box center [825, 32] width 515 height 46
click at [805, 36] on button "Data manager" at bounding box center [796, 31] width 75 height 29
click at [794, 79] on link "Transaction list" at bounding box center [806, 75] width 91 height 18
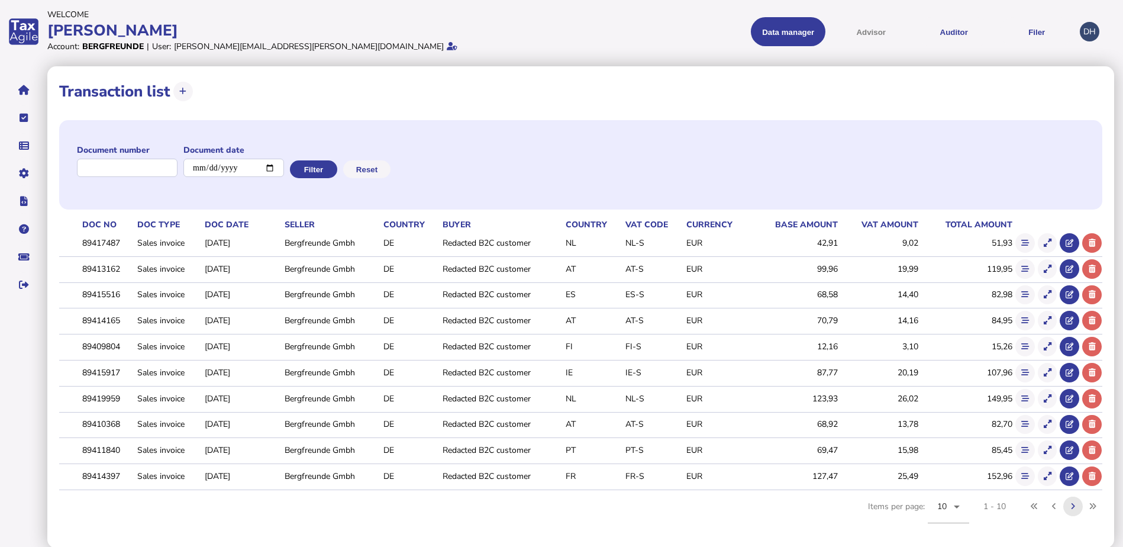
click at [1079, 507] on button at bounding box center [1074, 507] width 20 height 20
click at [1077, 507] on button at bounding box center [1074, 507] width 20 height 20
click at [1075, 509] on icon at bounding box center [1073, 507] width 4 height 8
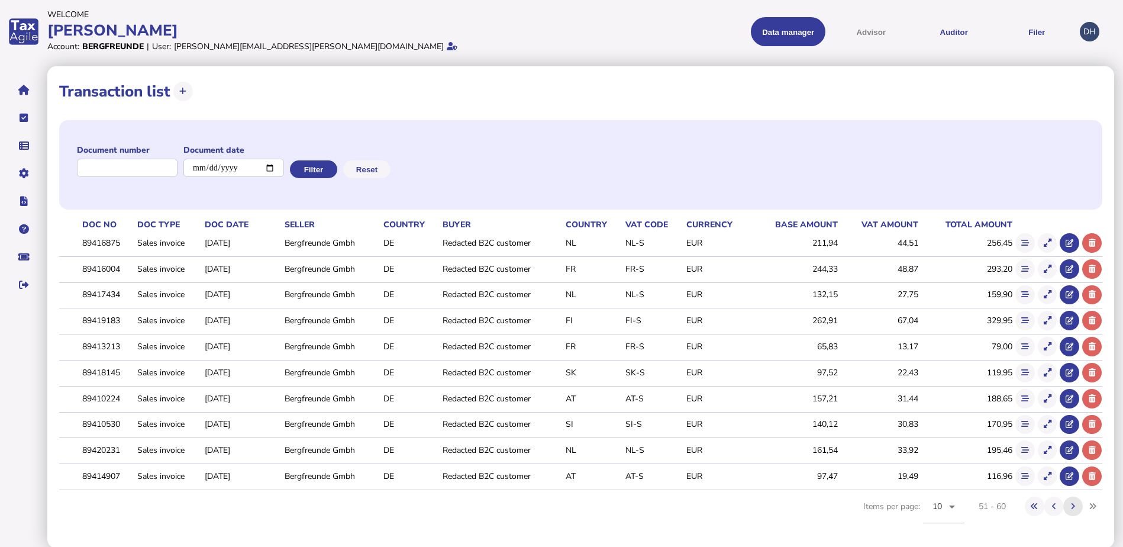
click at [1072, 513] on button at bounding box center [1074, 507] width 20 height 20
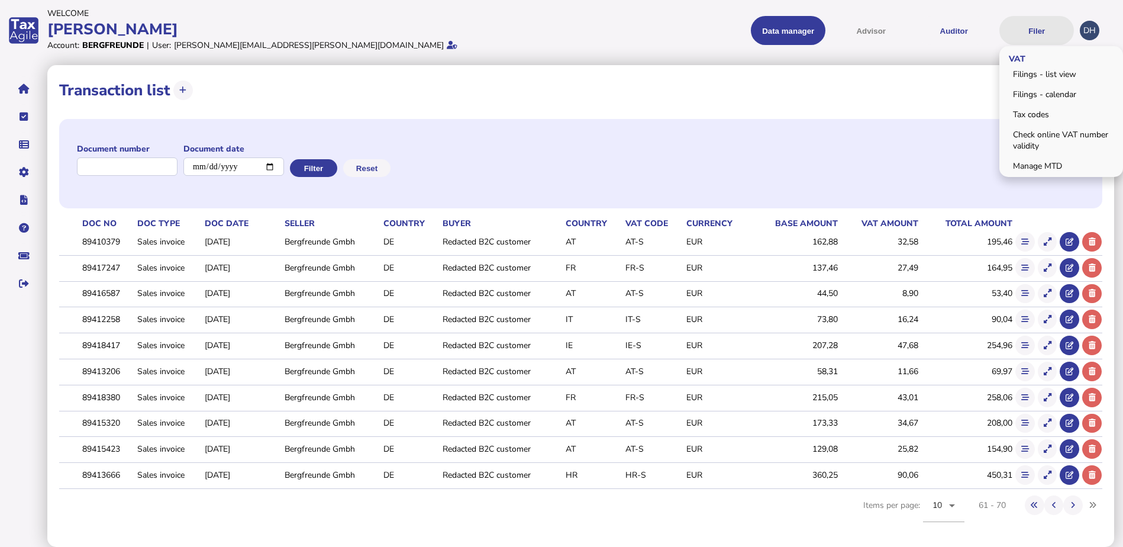
click at [1034, 26] on button "Filer" at bounding box center [1037, 30] width 75 height 29
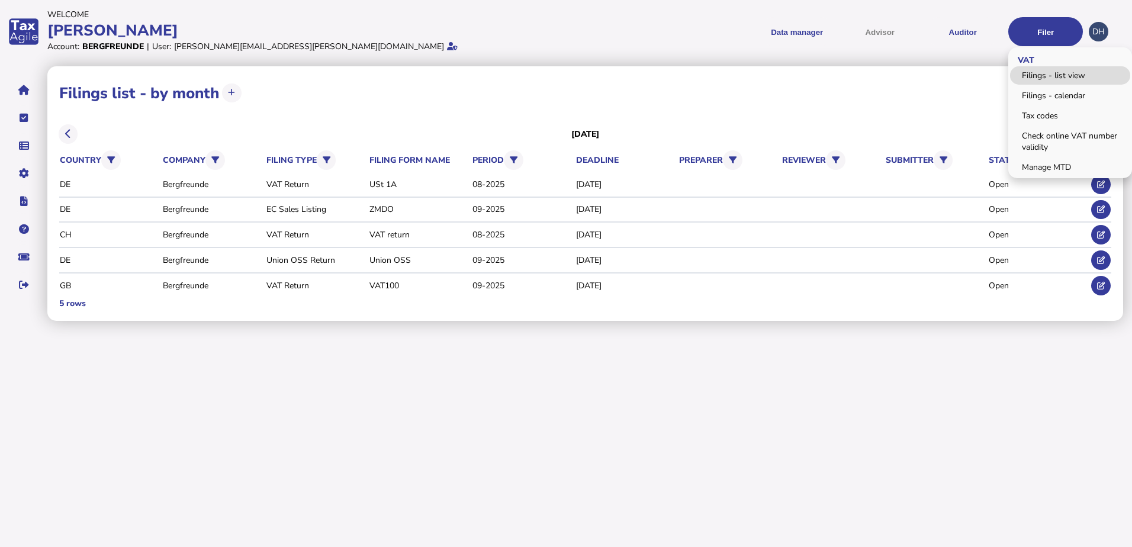
click at [1041, 75] on link "Filings - list view" at bounding box center [1070, 75] width 120 height 18
click at [1046, 94] on link "Filings - calendar" at bounding box center [1070, 95] width 120 height 18
click at [1061, 96] on link "Filings - calendar" at bounding box center [1070, 95] width 120 height 18
click at [1054, 118] on link "Tax codes" at bounding box center [1070, 116] width 120 height 18
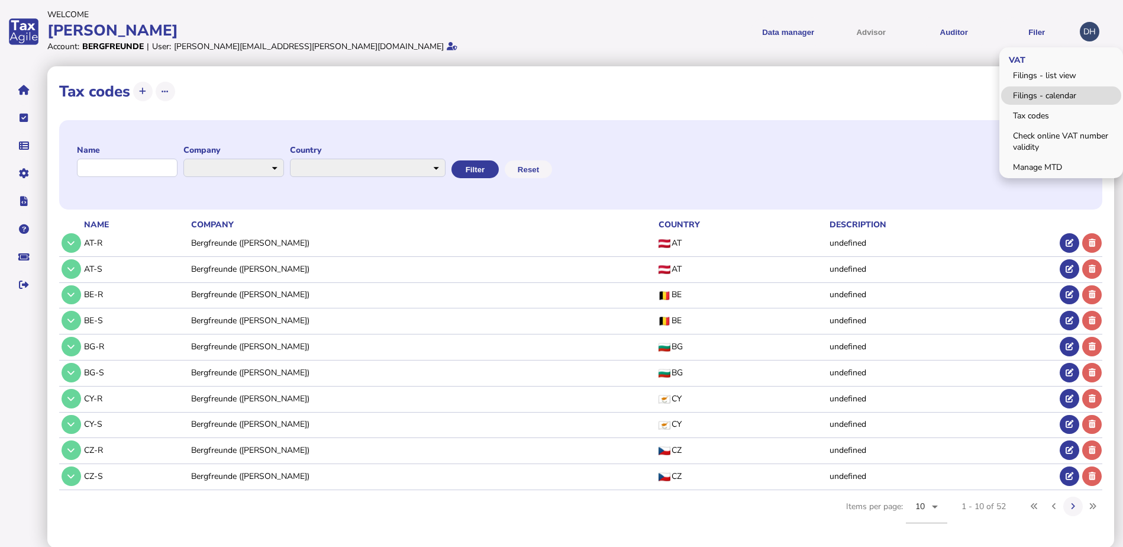
click at [1054, 94] on link "Filings - calendar" at bounding box center [1061, 95] width 120 height 18
select select
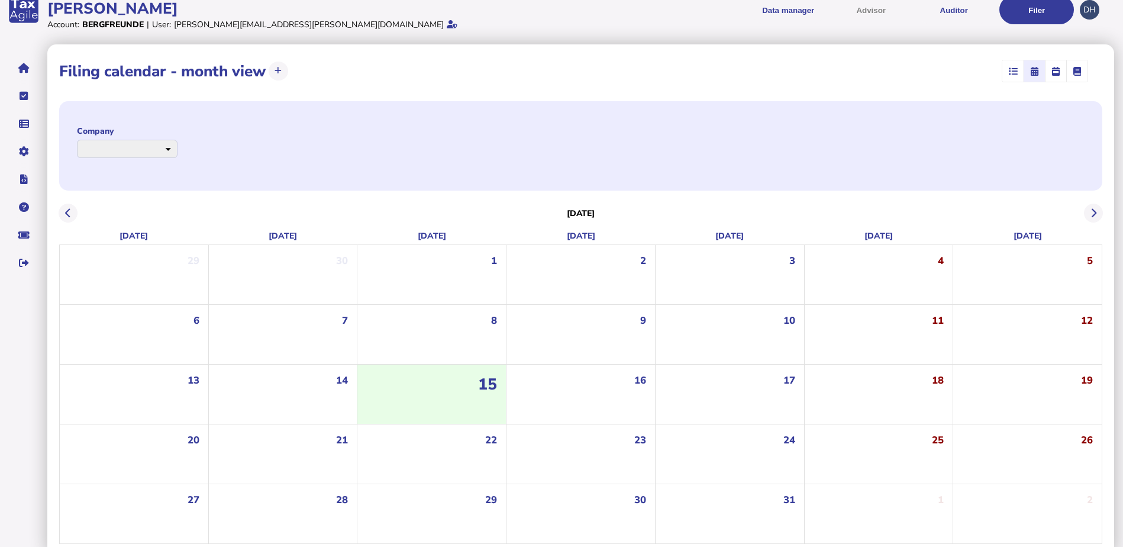
scroll to position [31, 0]
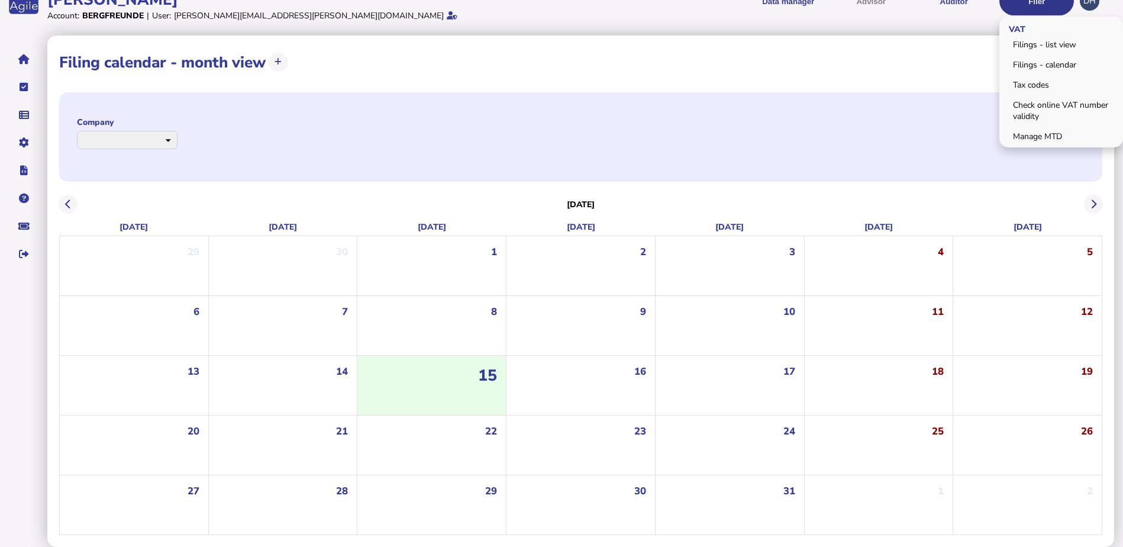
click at [1059, 3] on button "Filer" at bounding box center [1037, 0] width 75 height 29
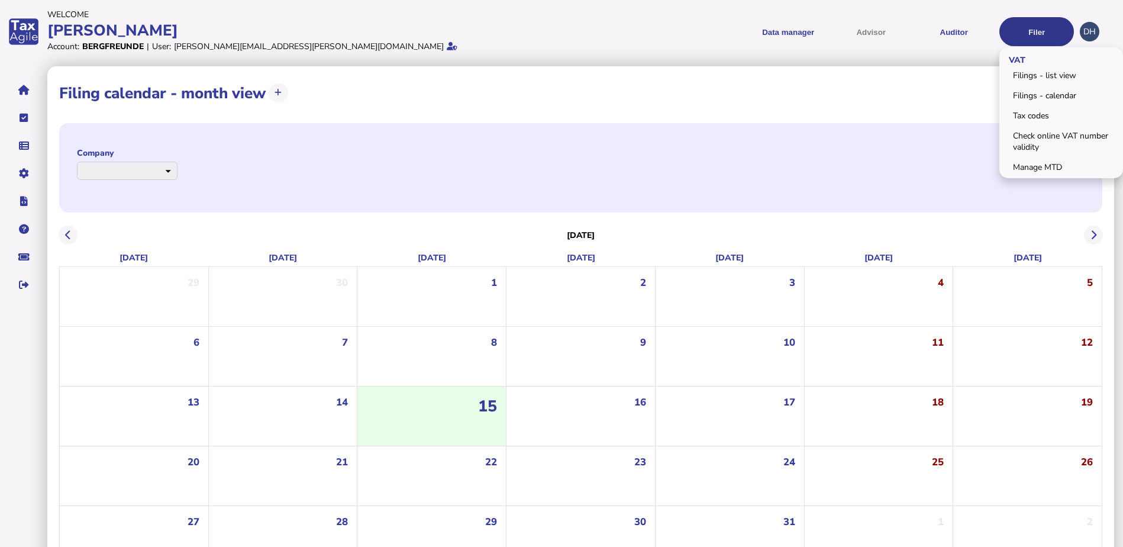
click at [1056, 37] on button "Filer" at bounding box center [1037, 31] width 75 height 29
click at [1045, 73] on link "Filings - list view" at bounding box center [1061, 75] width 120 height 18
click at [1035, 111] on link "Tax codes" at bounding box center [1061, 116] width 120 height 18
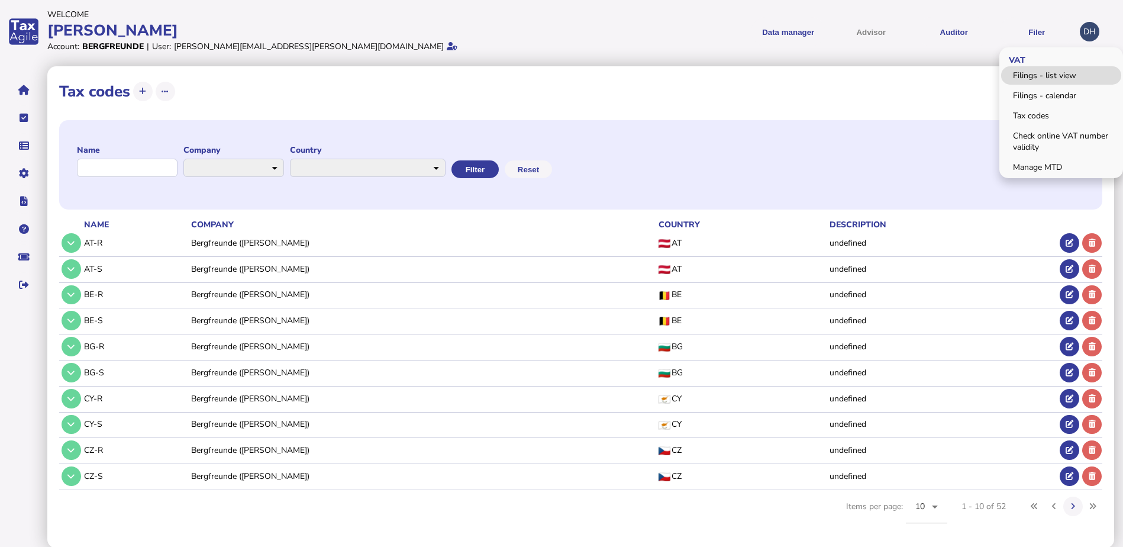
click at [1046, 78] on link "Filings - list view" at bounding box center [1061, 75] width 120 height 18
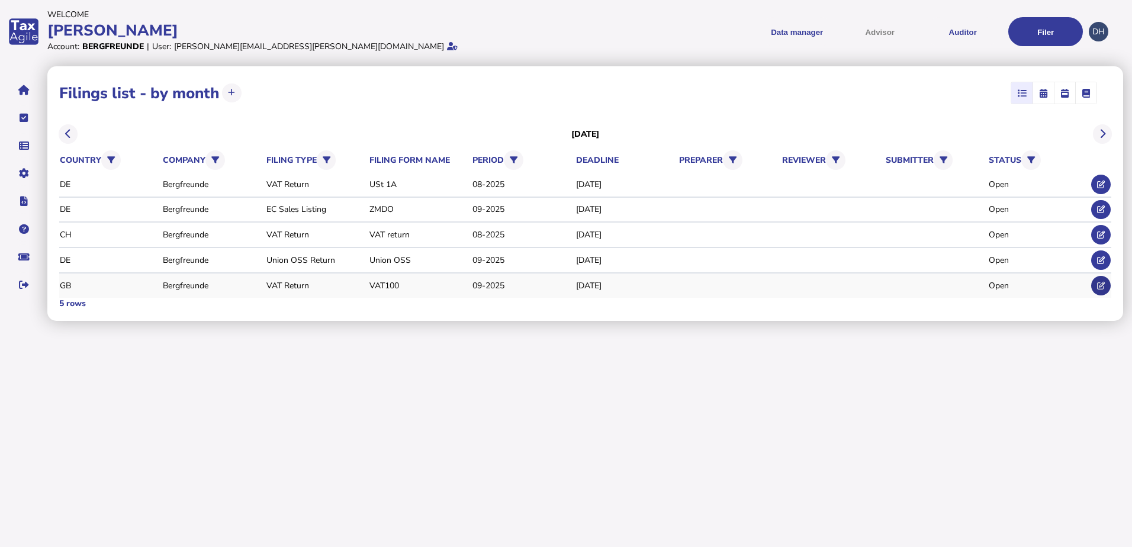
click at [1108, 286] on button at bounding box center [1101, 286] width 20 height 20
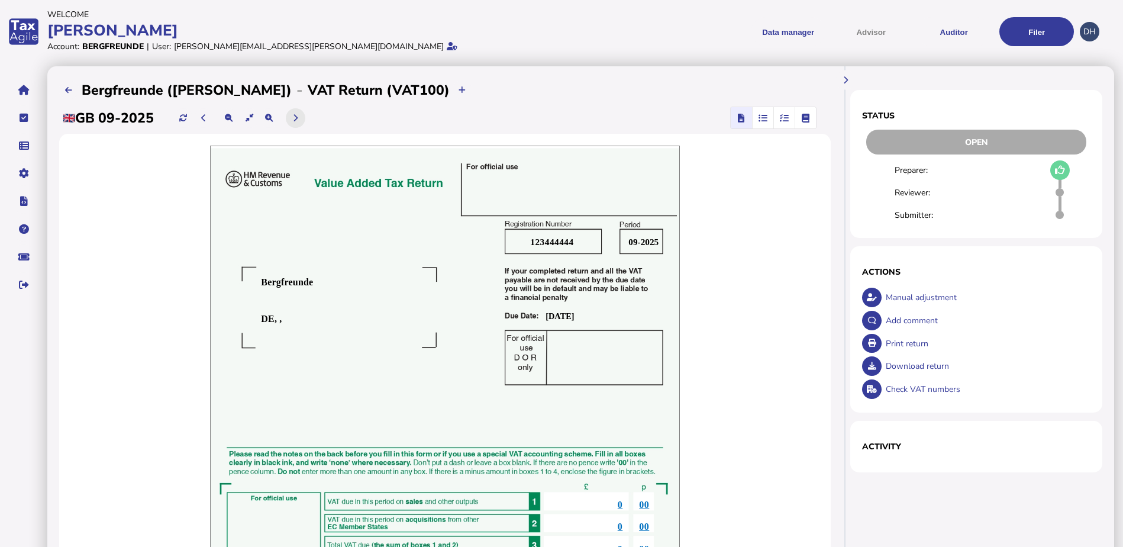
click at [295, 118] on button at bounding box center [296, 118] width 20 height 20
click at [206, 117] on icon at bounding box center [203, 118] width 5 height 8
click at [761, 118] on icon "button" at bounding box center [763, 118] width 9 height 1
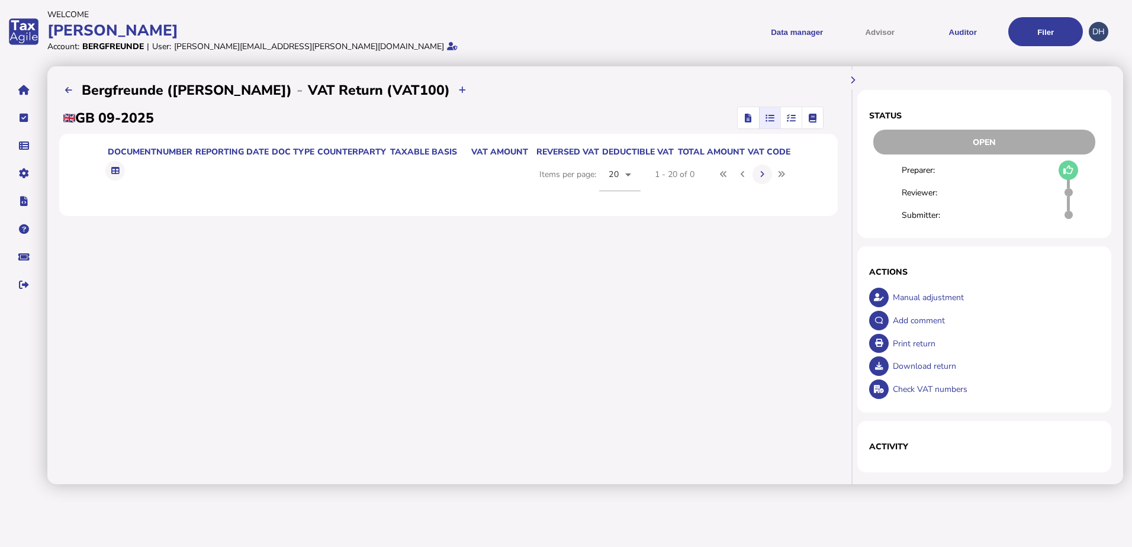
click at [790, 118] on icon "button" at bounding box center [791, 118] width 9 height 1
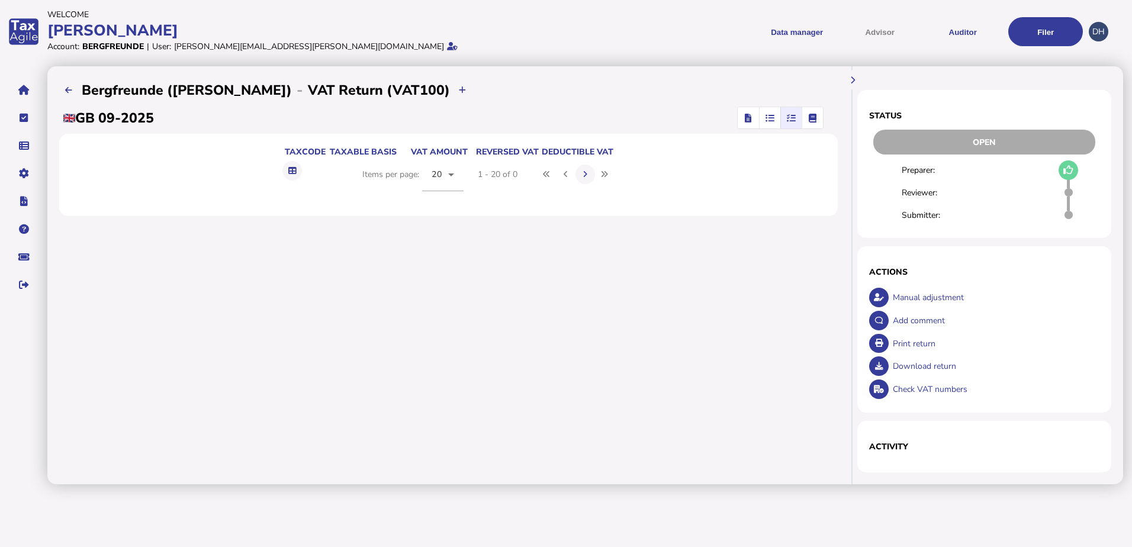
click at [813, 118] on icon "button" at bounding box center [812, 118] width 8 height 1
click at [757, 119] on button "button" at bounding box center [747, 117] width 21 height 21
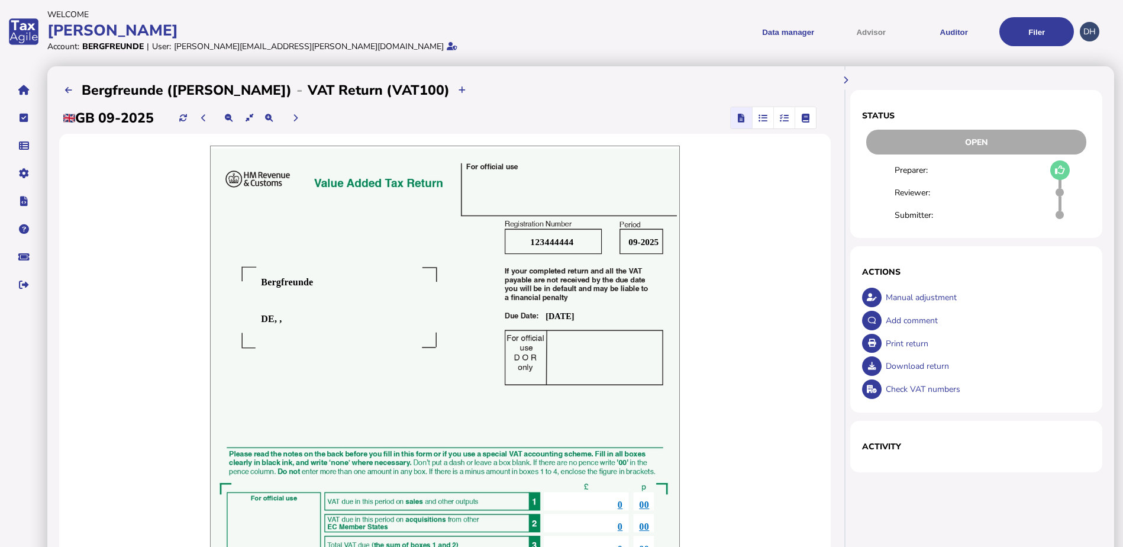
click at [761, 118] on icon "button" at bounding box center [763, 118] width 9 height 1
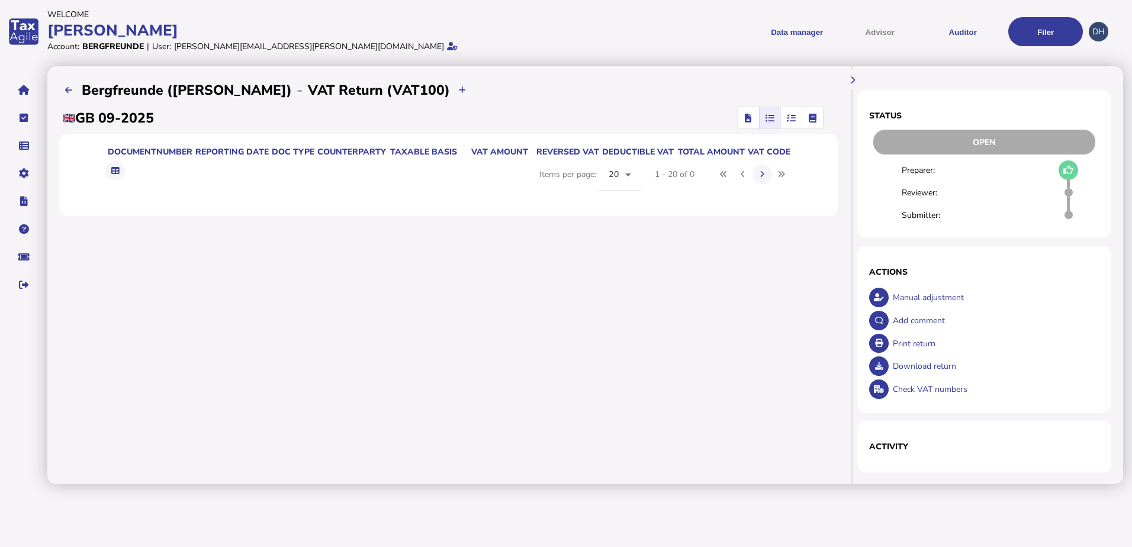
click at [740, 119] on span "button" at bounding box center [747, 117] width 17 height 21
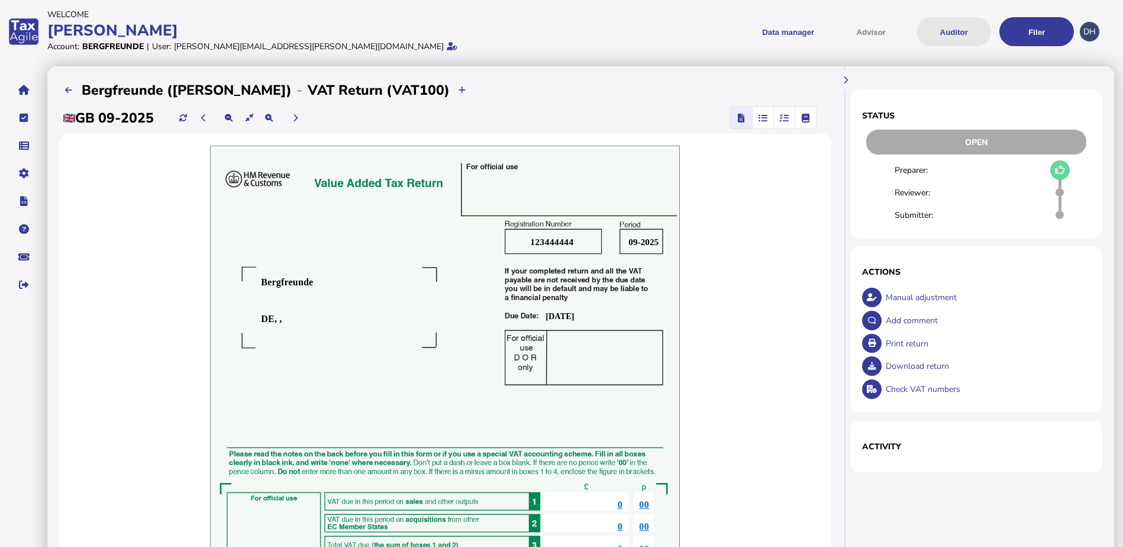
click at [951, 37] on button "Auditor" at bounding box center [954, 31] width 75 height 29
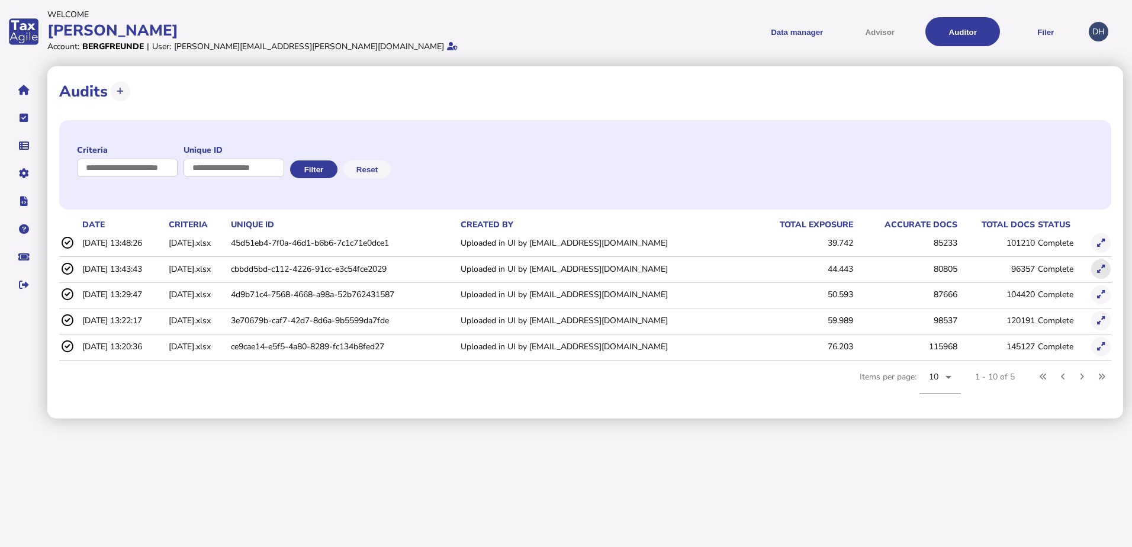
click at [1100, 271] on icon at bounding box center [1101, 269] width 8 height 8
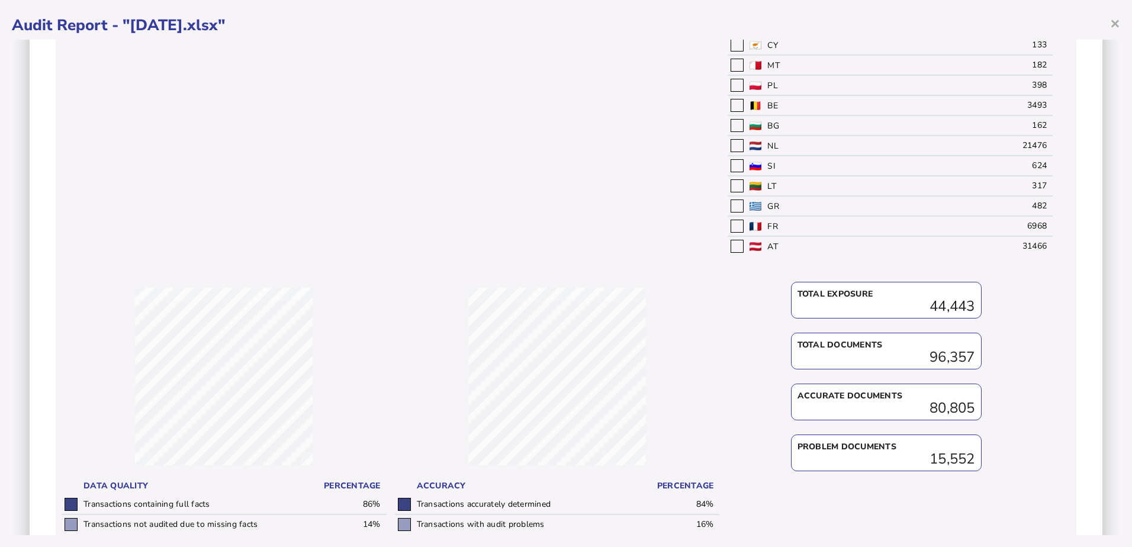
scroll to position [756, 0]
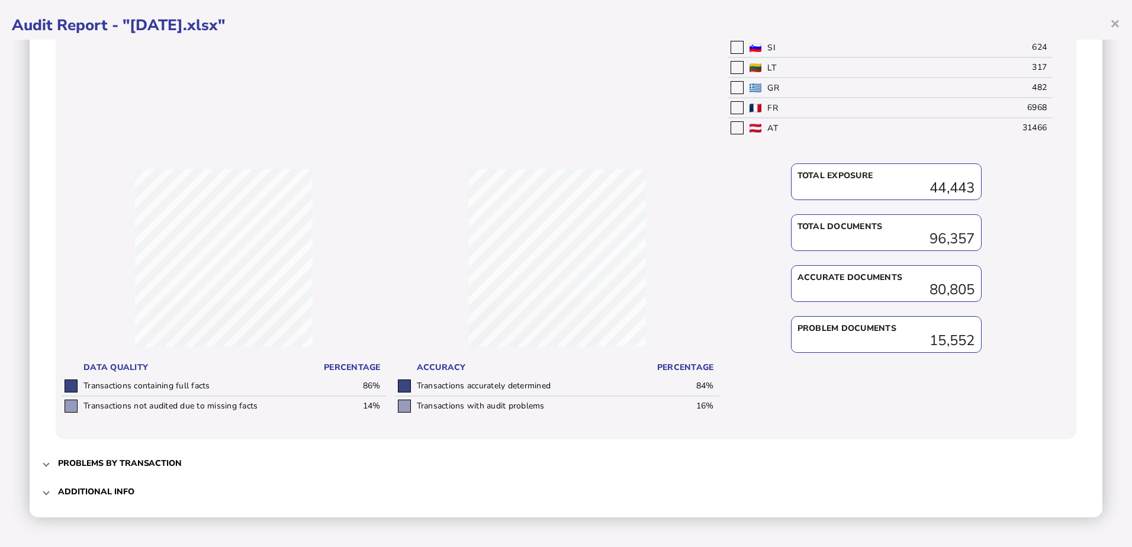
click at [77, 461] on h3 "Problems by transaction" at bounding box center [120, 463] width 124 height 11
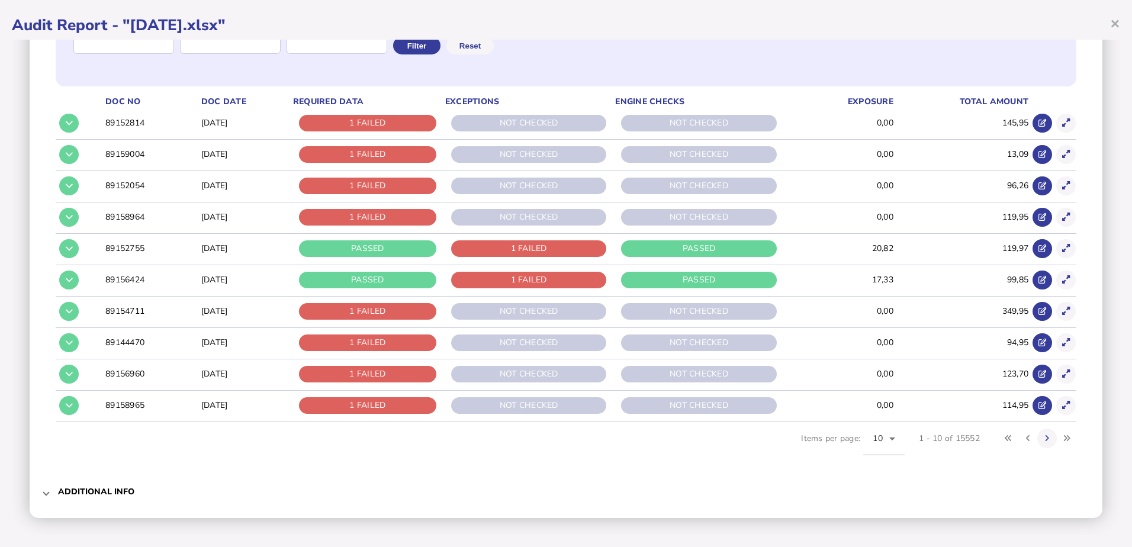
scroll to position [182, 0]
click at [392, 377] on div "1 FAILED" at bounding box center [367, 373] width 137 height 17
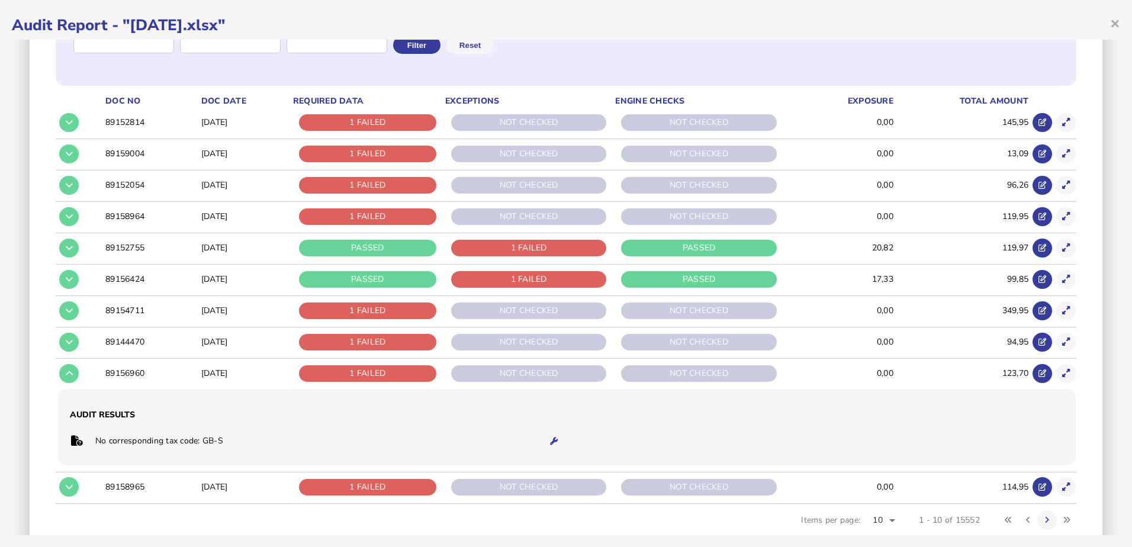
click at [383, 341] on div "1 FAILED" at bounding box center [367, 342] width 137 height 17
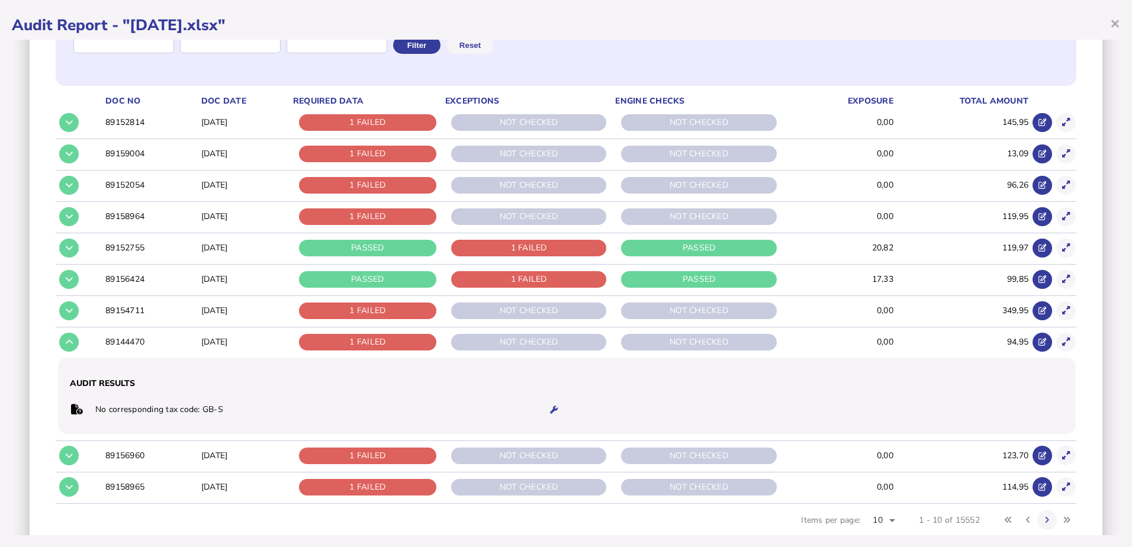
click at [390, 282] on div "PASSED" at bounding box center [367, 279] width 137 height 17
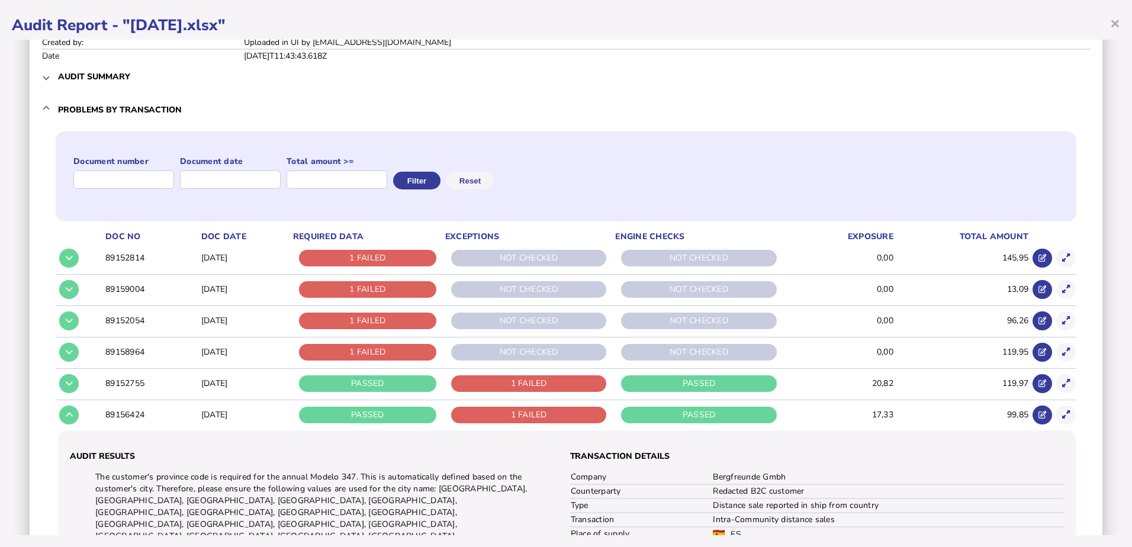
scroll to position [0, 0]
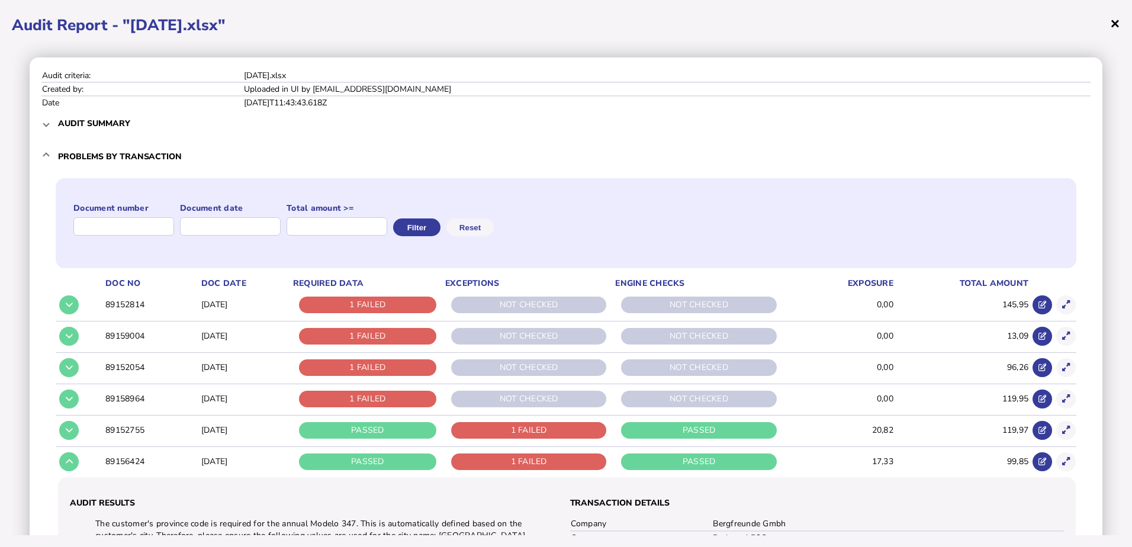
click at [1115, 24] on span "×" at bounding box center [1115, 23] width 10 height 22
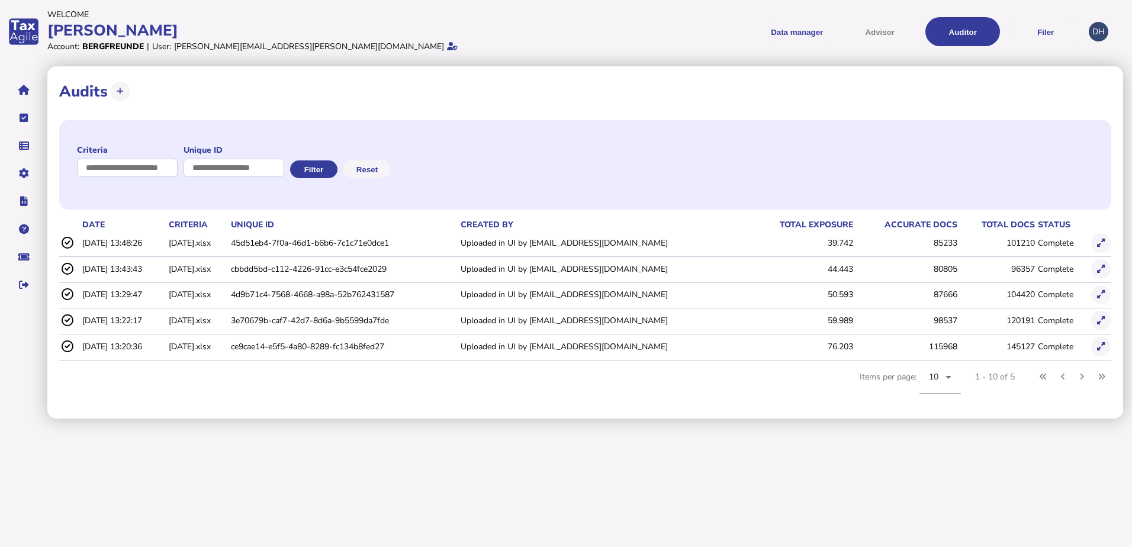
click at [1100, 297] on icon at bounding box center [1101, 295] width 8 height 8
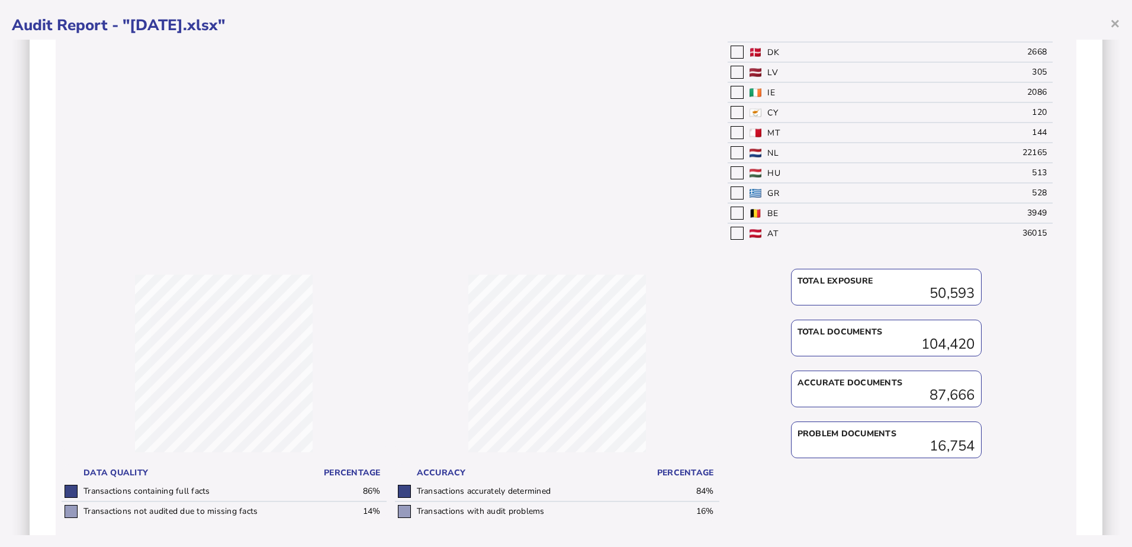
scroll to position [756, 0]
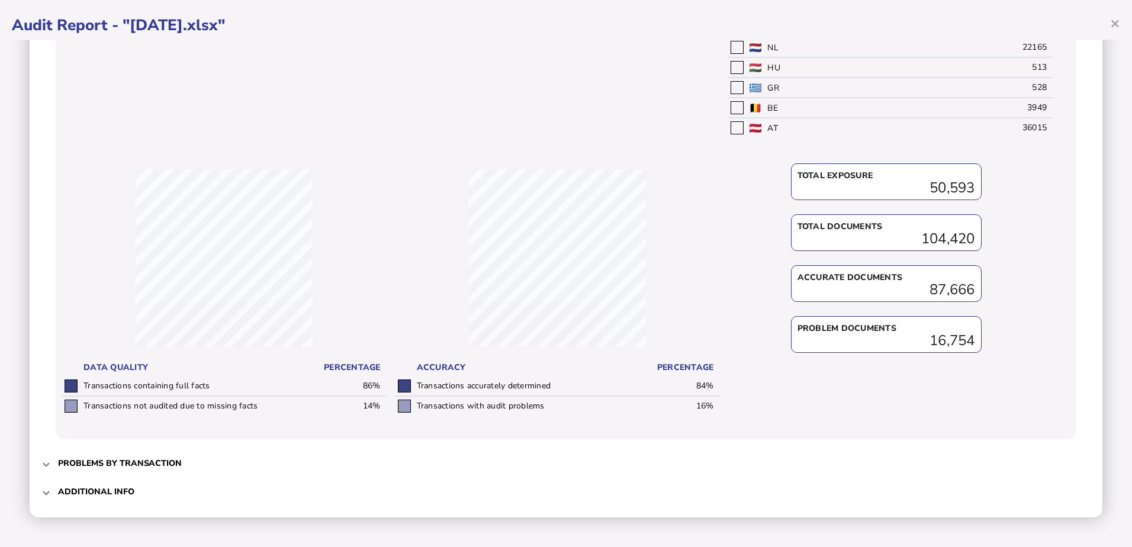
drag, startPoint x: 676, startPoint y: 95, endPoint x: 679, endPoint y: 80, distance: 15.2
